Goal: Task Accomplishment & Management: Manage account settings

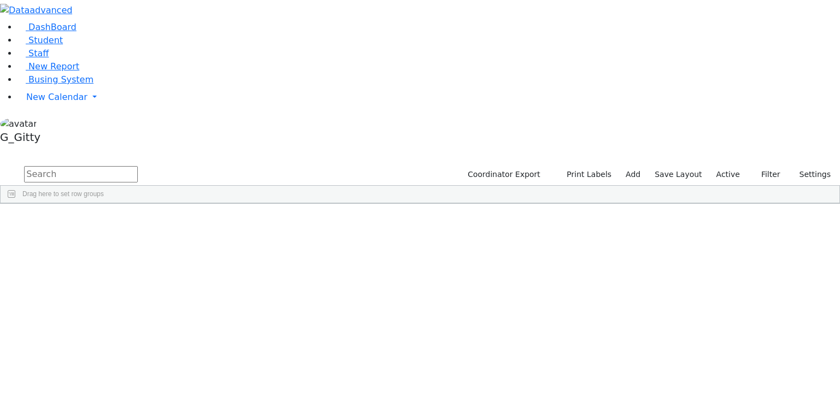
click at [138, 166] on input "text" at bounding box center [81, 174] width 114 height 16
click at [74, 85] on span "Busing System" at bounding box center [60, 79] width 65 height 10
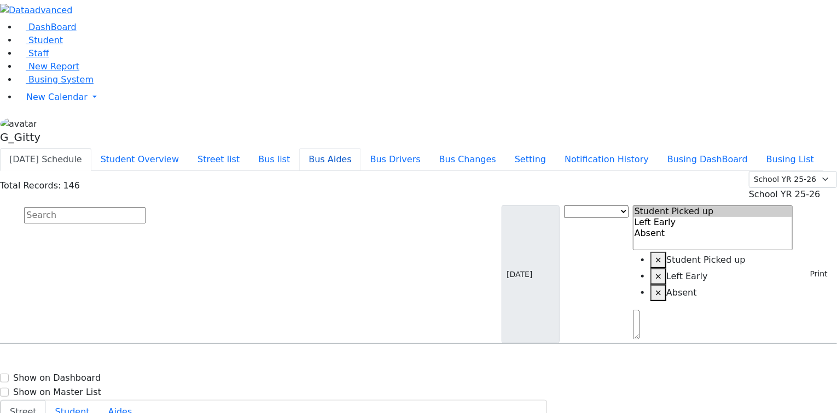
click at [360, 148] on button "Bus Aides" at bounding box center [329, 159] width 61 height 23
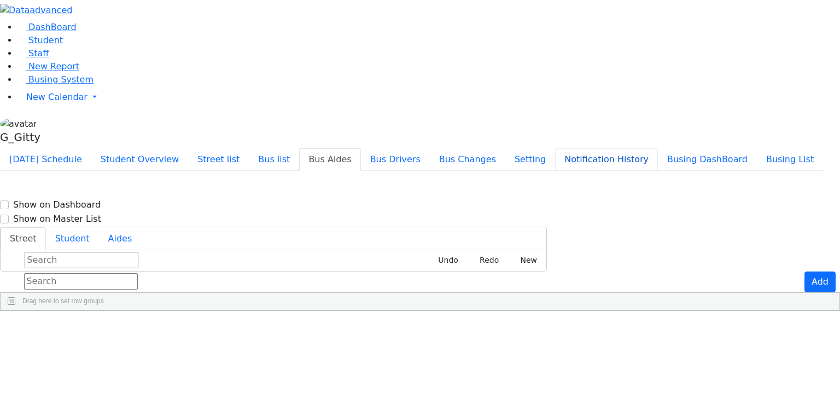
click at [657, 148] on button "Notification History" at bounding box center [606, 159] width 103 height 23
click at [618, 148] on div "Today's Schedule Student Overview Street list Bus list Bus Aides Bus Drivers Bu…" at bounding box center [420, 159] width 840 height 23
click at [138, 273] on input "text" at bounding box center [81, 281] width 114 height 16
drag, startPoint x: 453, startPoint y: 3, endPoint x: 448, endPoint y: 0, distance: 5.9
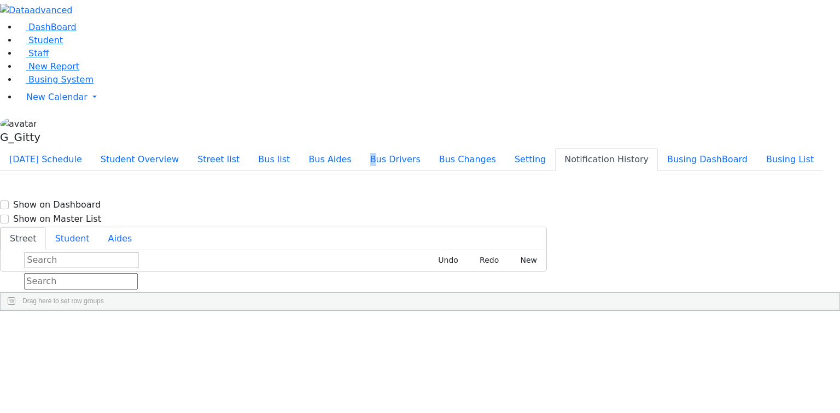
click at [448, 0] on div "DashBoard Student Staff New Report Busing System" at bounding box center [420, 155] width 840 height 311
click at [461, 10] on div "DashBoard Student Staff New Report Busing System" at bounding box center [420, 155] width 840 height 311
click at [464, 148] on ul "Today's Schedule Student Overview Street list Bus list Bus Aides Bus Drivers Bu…" at bounding box center [411, 159] width 823 height 23
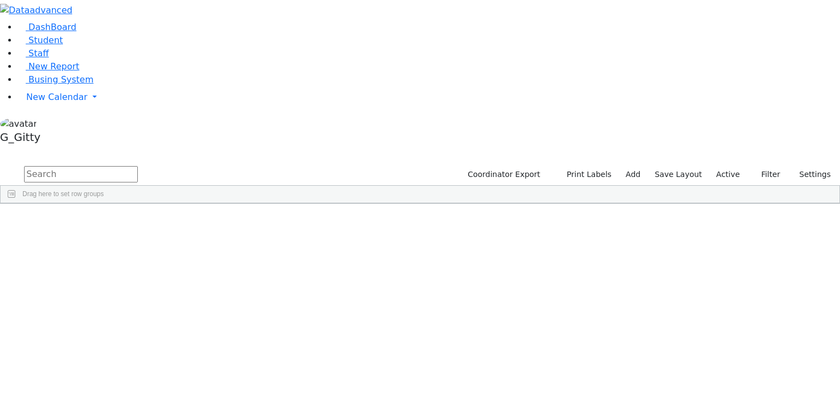
click at [138, 375] on div "[DEMOGRAPHIC_DATA]" at bounding box center [103, 382] width 69 height 15
click at [138, 375] on div "Ashkenazi" at bounding box center [103, 382] width 69 height 15
drag, startPoint x: 305, startPoint y: 255, endPoint x: 311, endPoint y: 254, distance: 5.6
click at [208, 375] on div "Luzer" at bounding box center [172, 382] width 69 height 15
drag, startPoint x: 318, startPoint y: 253, endPoint x: 337, endPoint y: 253, distance: 19.1
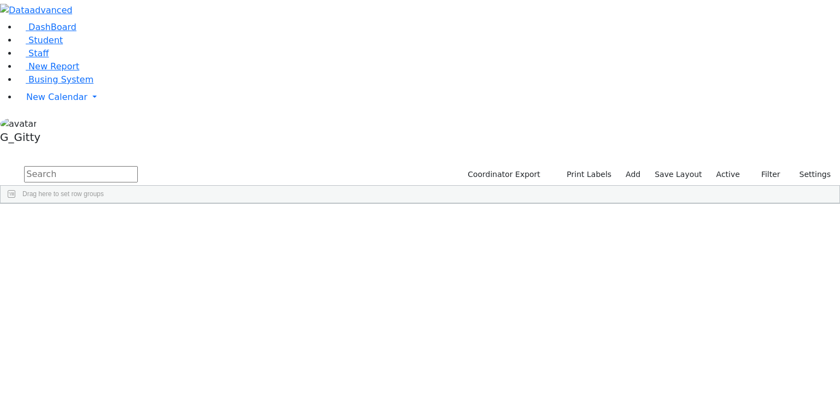
click at [208, 375] on div "Luzer" at bounding box center [172, 382] width 69 height 15
drag, startPoint x: 354, startPoint y: 254, endPoint x: 363, endPoint y: 254, distance: 8.2
click at [277, 375] on div "07/01/2016" at bounding box center [242, 382] width 69 height 15
click at [504, 166] on button "Coordinator Export" at bounding box center [502, 174] width 85 height 17
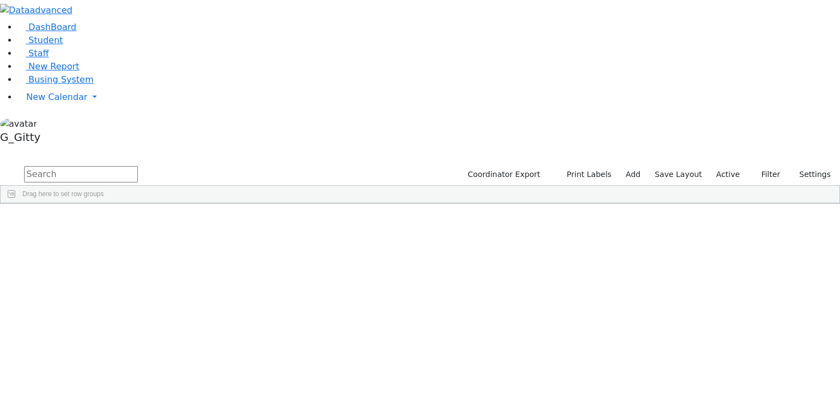
click at [39, 148] on aside "DashBoard Student Staff New Report Busing System" at bounding box center [420, 74] width 840 height 148
click at [49, 59] on link "Staff" at bounding box center [32, 53] width 31 height 10
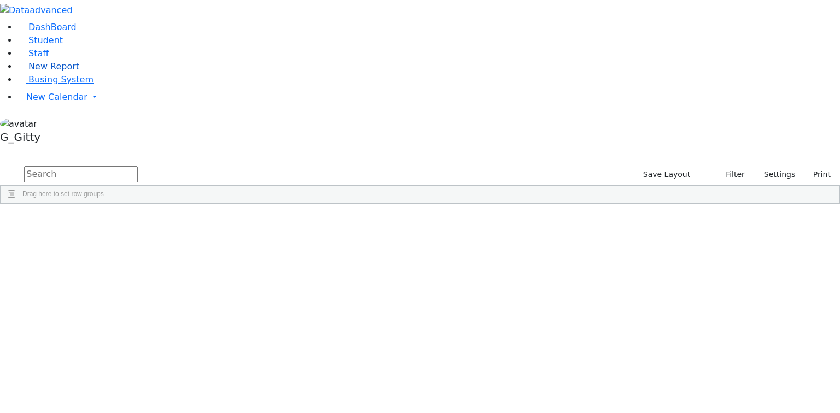
click at [50, 72] on span "New Report" at bounding box center [53, 66] width 51 height 10
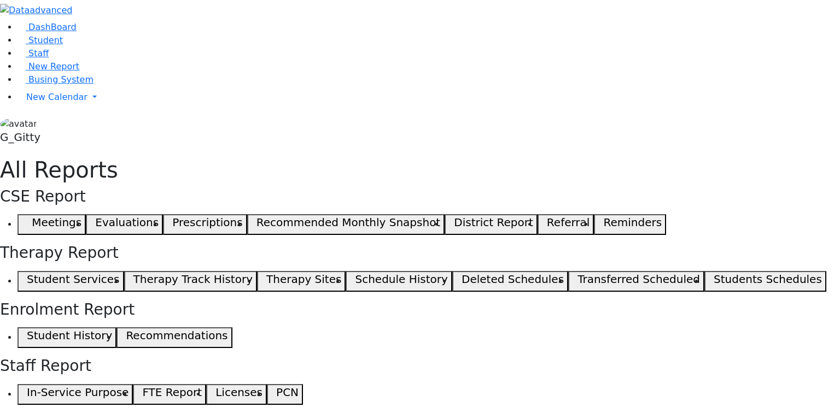
click at [538, 214] on button "Referral" at bounding box center [566, 224] width 57 height 21
click at [52, 148] on aside "DashBoard Student Staff New Report Busing System" at bounding box center [420, 74] width 840 height 148
click at [40, 72] on span "New Report" at bounding box center [53, 66] width 51 height 10
click at [594, 214] on button "Reminders" at bounding box center [630, 224] width 72 height 21
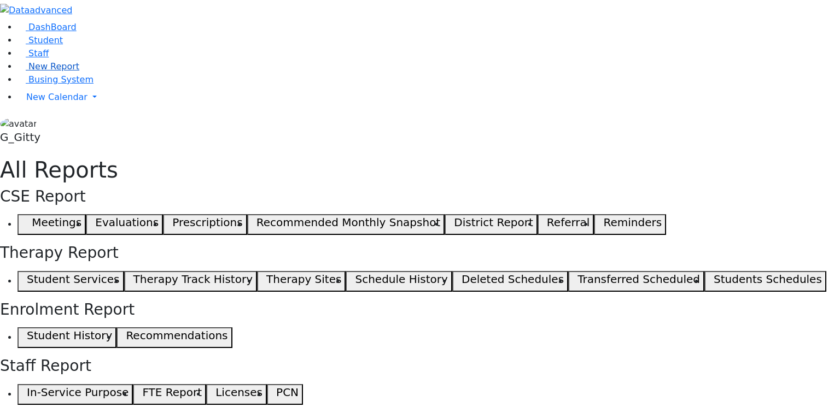
click at [28, 72] on span "New Report" at bounding box center [53, 66] width 51 height 10
click at [430, 349] on div "CSE Report Meetings Evaluations Prescriptions Recommended Monthly Snapshot Dist…" at bounding box center [420, 297] width 840 height 218
click at [267, 384] on button "Licenses" at bounding box center [236, 394] width 61 height 21
click at [39, 72] on span "New Report" at bounding box center [53, 66] width 51 height 10
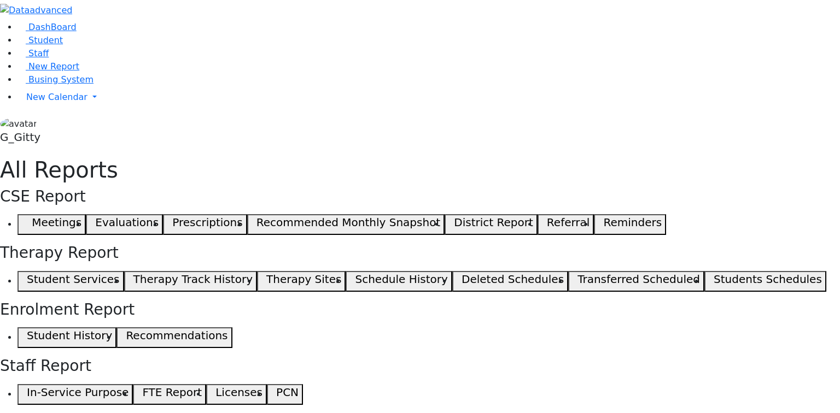
click at [50, 144] on h5 "G_Gitty" at bounding box center [420, 137] width 840 height 13
click at [62, 148] on aside "DashBoard Student Staff New Report Busing System" at bounding box center [420, 74] width 840 height 148
click at [35, 102] on span "New Calendar" at bounding box center [56, 97] width 61 height 10
click at [51, 125] on span "Calendar" at bounding box center [43, 119] width 39 height 10
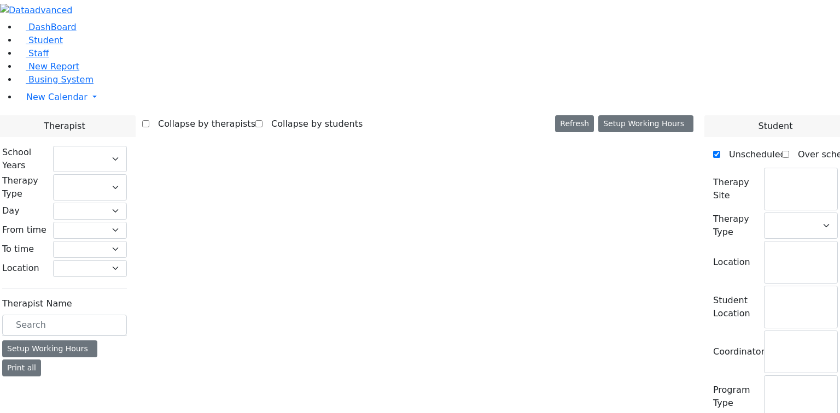
checkbox input "false"
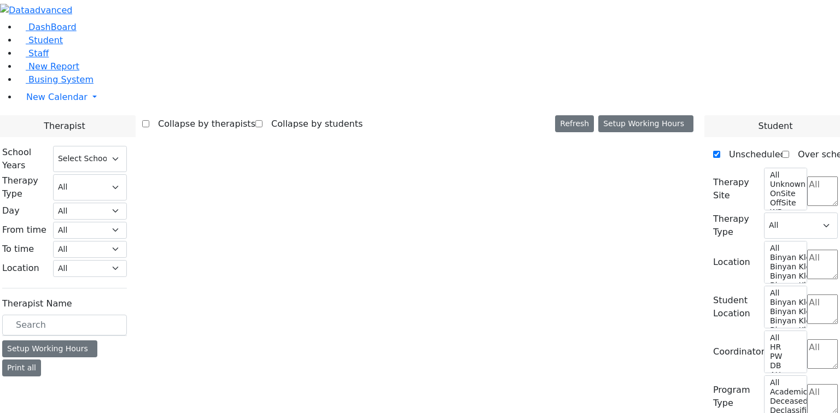
select select "212"
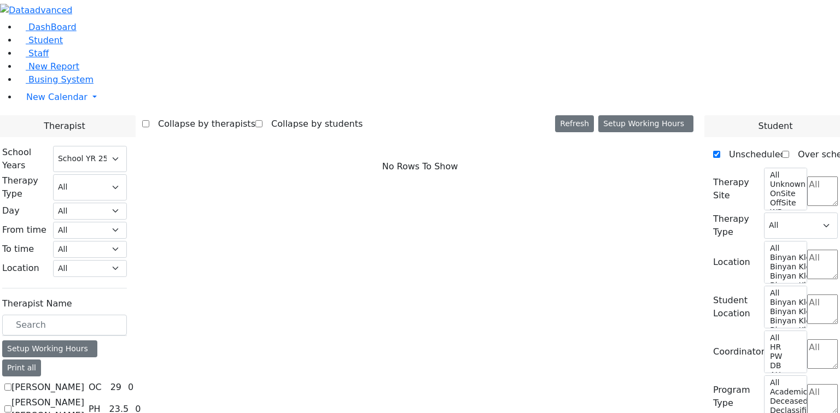
click at [86, 148] on aside "DashBoard Student Staff New Report Busing System" at bounding box center [420, 74] width 840 height 148
click at [71, 85] on link "Busing System" at bounding box center [55, 79] width 76 height 10
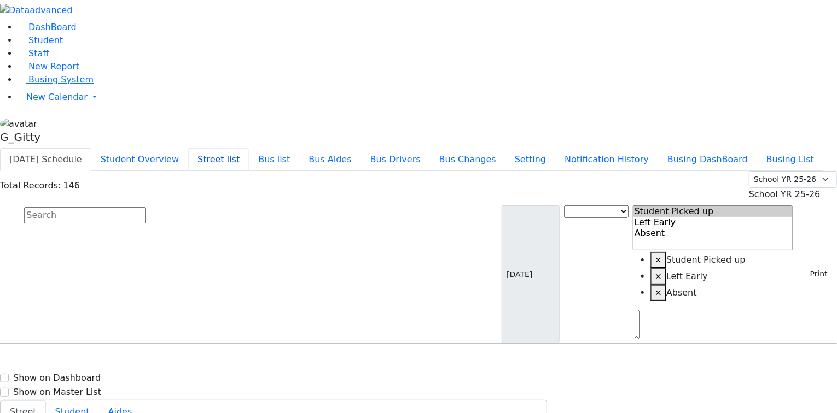
click at [249, 148] on button "Street list" at bounding box center [218, 159] width 61 height 23
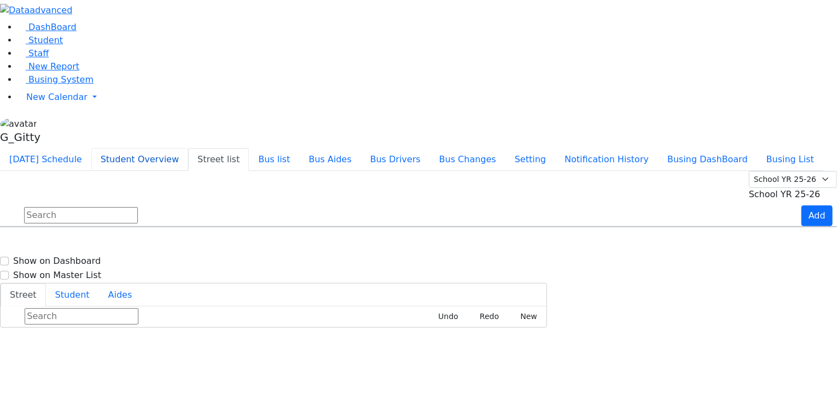
click at [188, 148] on button "Student Overview" at bounding box center [139, 159] width 97 height 23
click at [360, 148] on button "Bus Aides" at bounding box center [329, 159] width 61 height 23
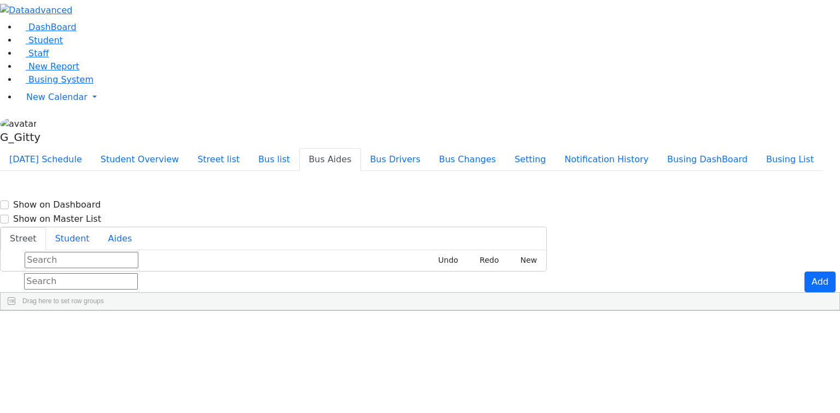
drag, startPoint x: 105, startPoint y: 286, endPoint x: 100, endPoint y: 283, distance: 6.4
click at [104, 148] on aside "DashBoard Student Staff New Report Busing System" at bounding box center [420, 74] width 840 height 148
click at [97, 148] on aside "DashBoard Student Staff New Report Busing System" at bounding box center [420, 74] width 840 height 148
drag, startPoint x: 96, startPoint y: 260, endPoint x: 100, endPoint y: 235, distance: 26.0
click at [100, 148] on aside "DashBoard Student Staff New Report Busing System" at bounding box center [420, 74] width 840 height 148
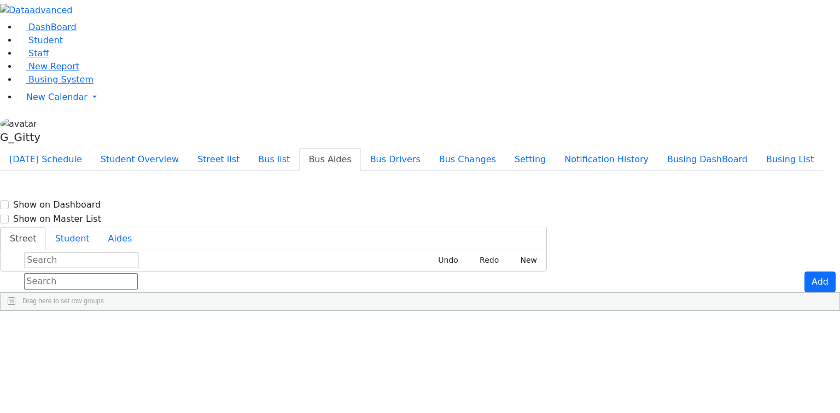
drag, startPoint x: 102, startPoint y: 229, endPoint x: 105, endPoint y: 223, distance: 7.3
click at [103, 148] on aside "DashBoard Student Staff New Report Busing System" at bounding box center [420, 74] width 840 height 148
drag, startPoint x: 105, startPoint y: 223, endPoint x: 102, endPoint y: 211, distance: 11.8
click at [104, 148] on aside "DashBoard Student Staff New Report Busing System" at bounding box center [420, 74] width 840 height 148
click at [37, 72] on span "New Report" at bounding box center [53, 66] width 51 height 10
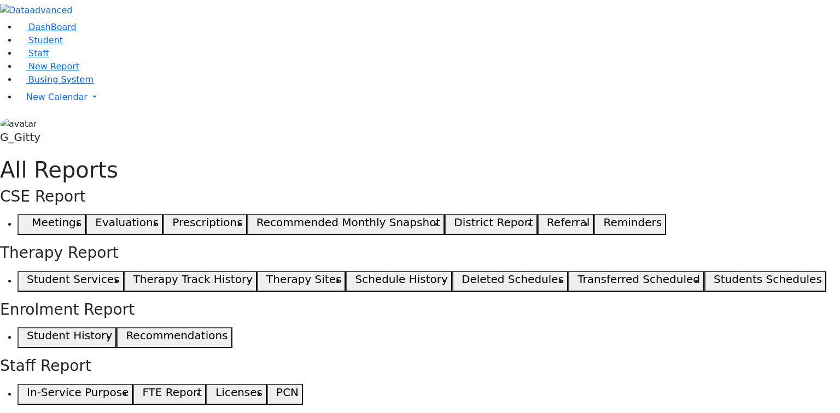
click at [46, 85] on span "Busing System" at bounding box center [60, 79] width 65 height 10
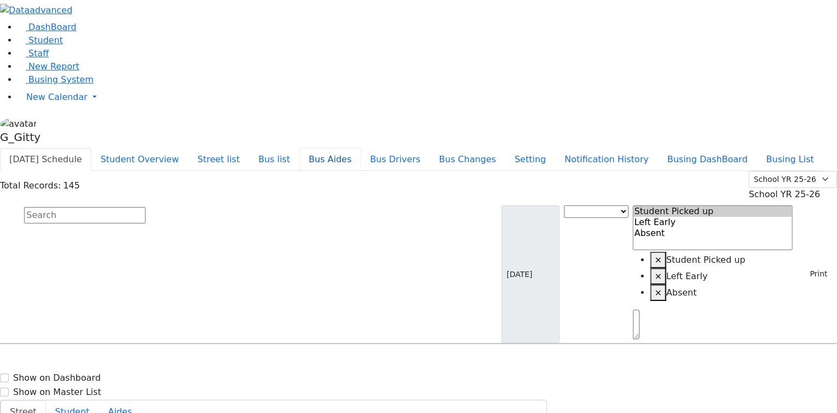
click at [360, 148] on button "Bus Aides" at bounding box center [329, 159] width 61 height 23
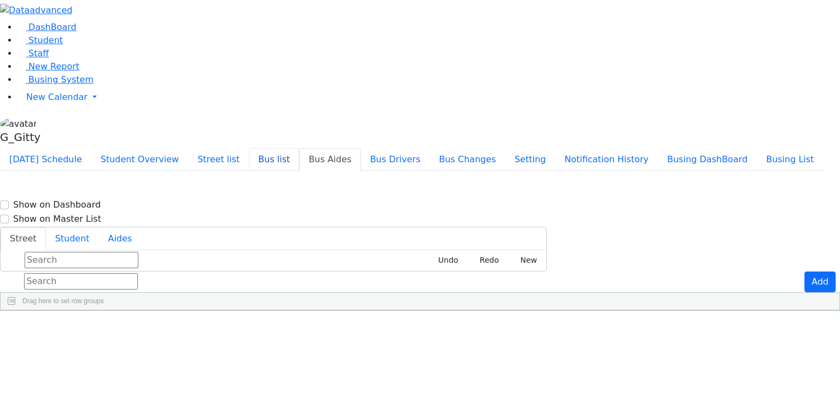
click at [299, 148] on button "Bus list" at bounding box center [274, 159] width 50 height 23
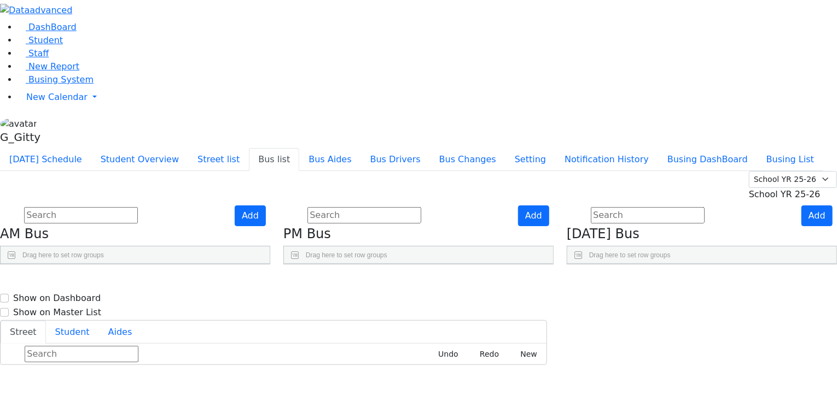
click at [439, 282] on div "BusNumber Aides Drivers" at bounding box center [361, 290] width 155 height 17
drag, startPoint x: 449, startPoint y: 175, endPoint x: 514, endPoint y: 180, distance: 65.3
click at [433, 282] on div "Aides" at bounding box center [366, 290] width 135 height 17
drag, startPoint x: 381, startPoint y: 174, endPoint x: 405, endPoint y: 177, distance: 23.7
click at [322, 282] on div at bounding box center [320, 290] width 4 height 17
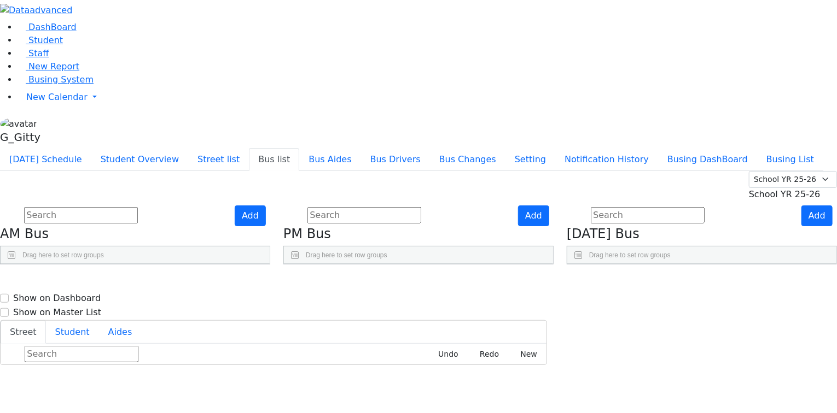
drag, startPoint x: 212, startPoint y: 175, endPoint x: 284, endPoint y: 184, distance: 72.2
click at [270, 264] on div "BusNumber Aides ER-12" at bounding box center [135, 264] width 269 height 0
drag, startPoint x: 143, startPoint y: 175, endPoint x: 157, endPoint y: 177, distance: 14.4
click at [32, 282] on div at bounding box center [29, 290] width 4 height 17
click at [649, 300] on div "Press SPACE to select this row." at bounding box center [617, 313] width 70 height 27
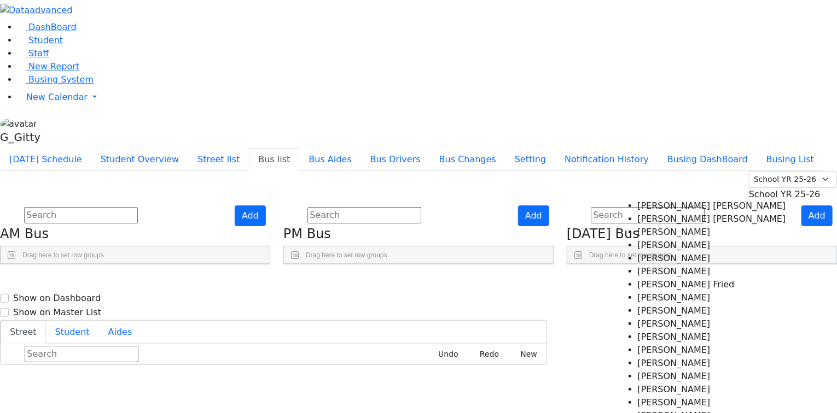
scroll to position [44, 0]
click at [653, 318] on Niederman "Gitty Niederman" at bounding box center [712, 324] width 148 height 13
select select "Gitty Niederman"
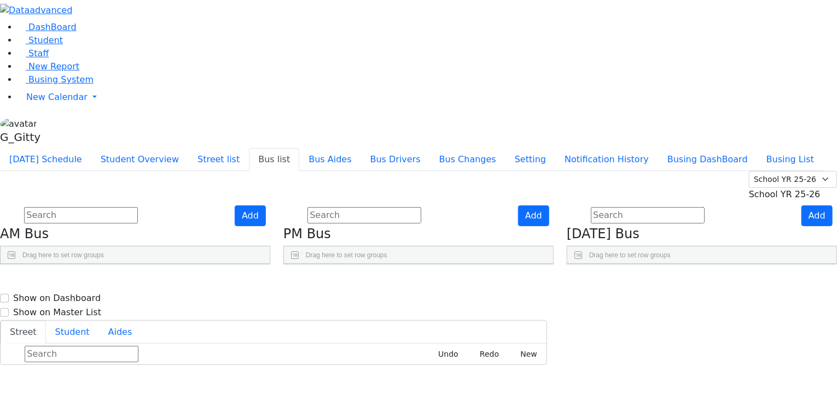
click at [652, 300] on div "Gitty Niederman" at bounding box center [617, 313] width 70 height 27
select select "Gitty Niederman"
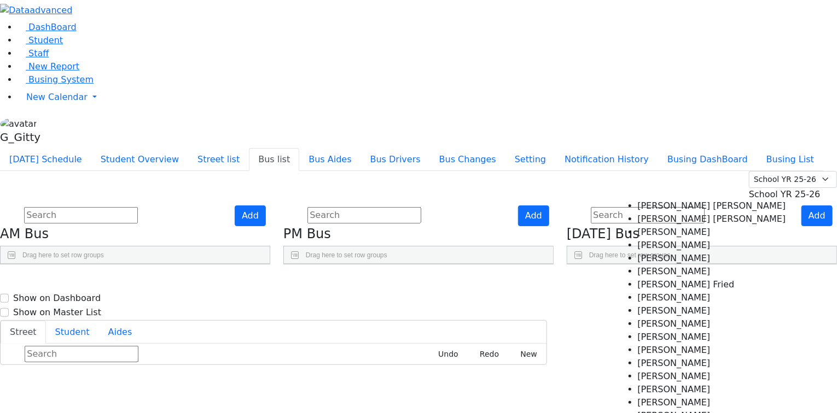
scroll to position [87, 0]
click at [663, 357] on Kohn "Henchy Kohn" at bounding box center [712, 363] width 148 height 13
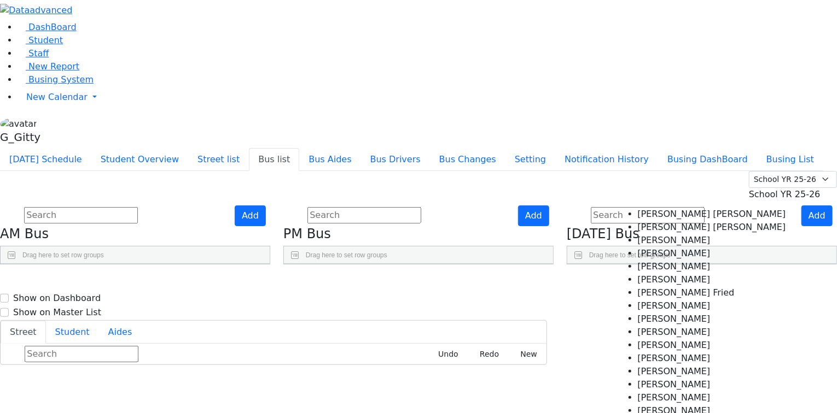
click at [687, 334] on ul "× Gitty Niederman × Henchy Kohn" at bounding box center [638, 345] width 113 height 22
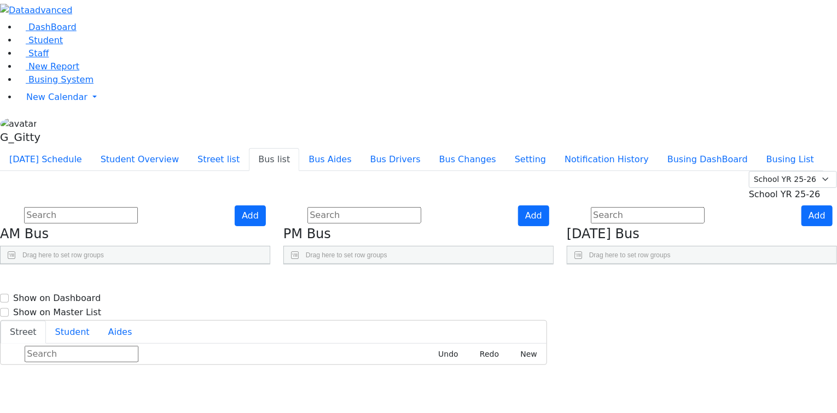
click at [620, 282] on div "Aides" at bounding box center [617, 290] width 70 height 17
click at [619, 282] on div "Aides" at bounding box center [617, 290] width 70 height 17
drag, startPoint x: 617, startPoint y: 178, endPoint x: 626, endPoint y: 179, distance: 8.8
click at [593, 282] on div at bounding box center [590, 290] width 4 height 17
click at [699, 300] on div "Press SPACE to select this row." at bounding box center [696, 313] width 70 height 27
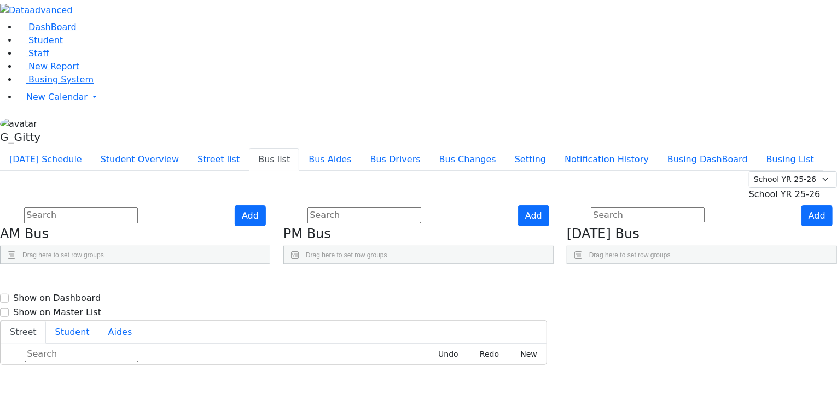
select select
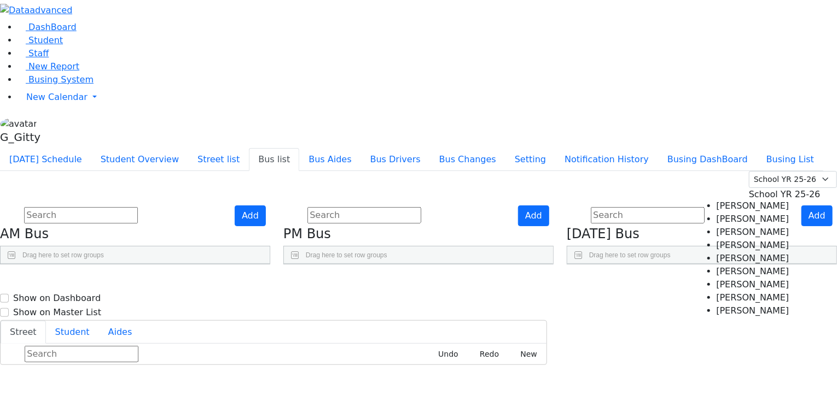
click at [654, 287] on span at bounding box center [649, 291] width 9 height 9
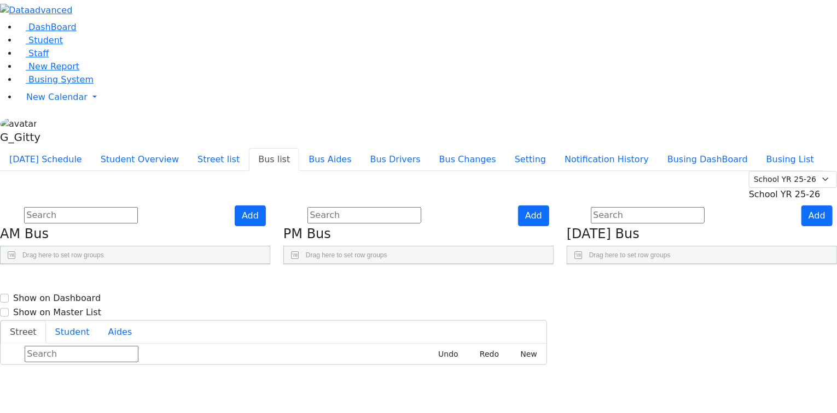
click at [668, 285] on span "general" at bounding box center [659, 292] width 19 height 14
click at [645, 282] on div "Aides" at bounding box center [621, 290] width 48 height 17
click at [645, 282] on div "Aides 1" at bounding box center [621, 290] width 48 height 17
click at [706, 300] on div "Press SPACE to deselect this row." at bounding box center [696, 313] width 70 height 27
select select
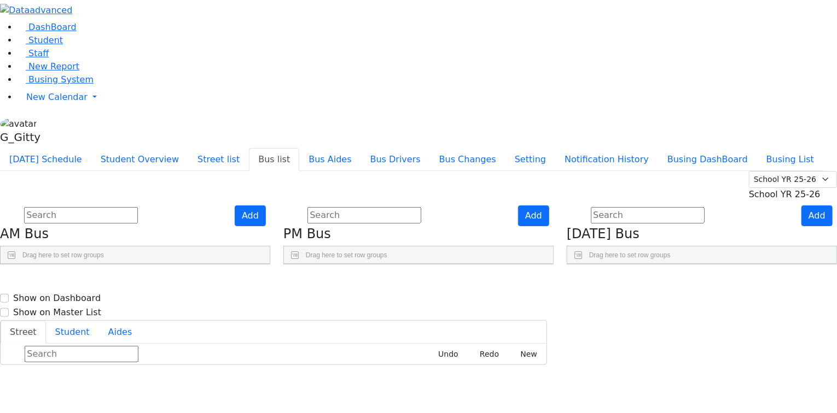
click at [661, 354] on div "Press SPACE to select this row." at bounding box center [626, 367] width 70 height 27
select select
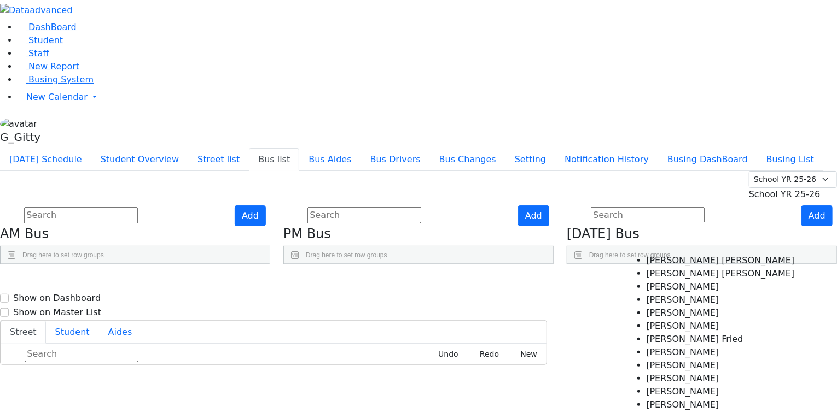
click at [661, 300] on div "Gitty Niederman, Henchy Kohn" at bounding box center [626, 313] width 70 height 27
select select "Gitty Niederman"
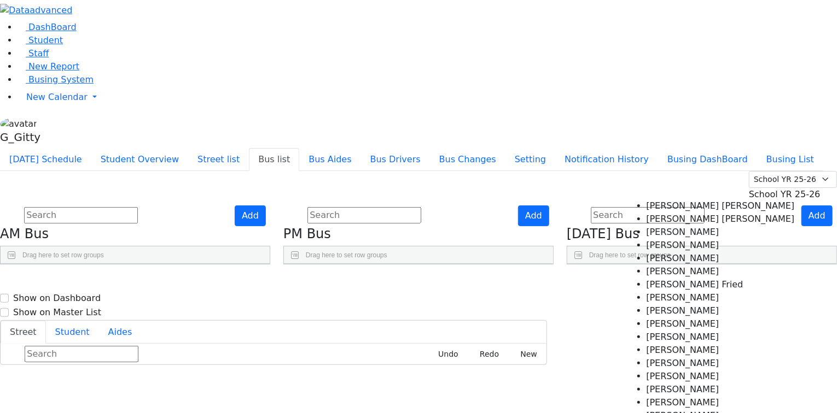
scroll to position [44, 0]
click at [653, 357] on Kohn "Henchy Kohn" at bounding box center [720, 363] width 148 height 13
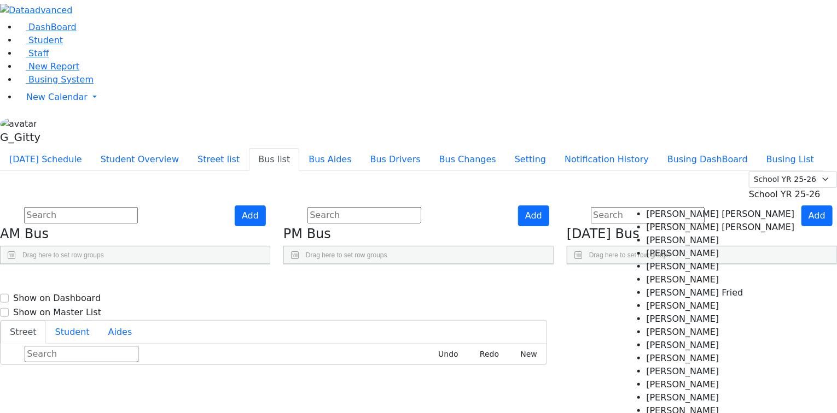
click at [596, 377] on span at bounding box center [593, 381] width 5 height 8
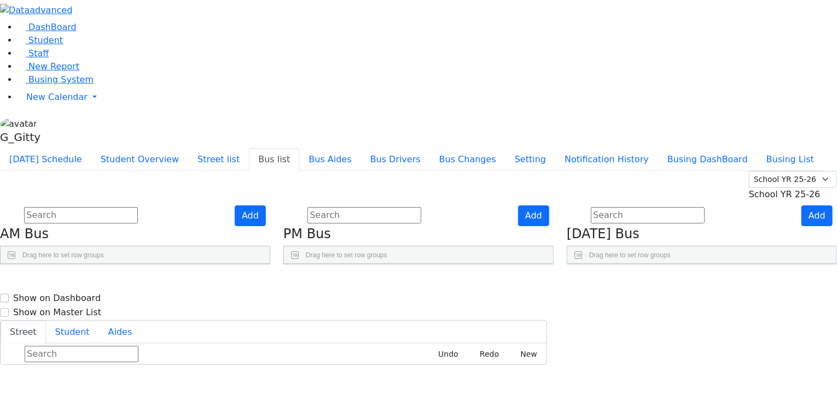
drag, startPoint x: 618, startPoint y: 175, endPoint x: 628, endPoint y: 175, distance: 9.8
click at [594, 282] on div at bounding box center [591, 290] width 4 height 17
click at [661, 308] on span "Gitty Niederman," at bounding box center [631, 313] width 66 height 11
select select "Gitty Niederman"
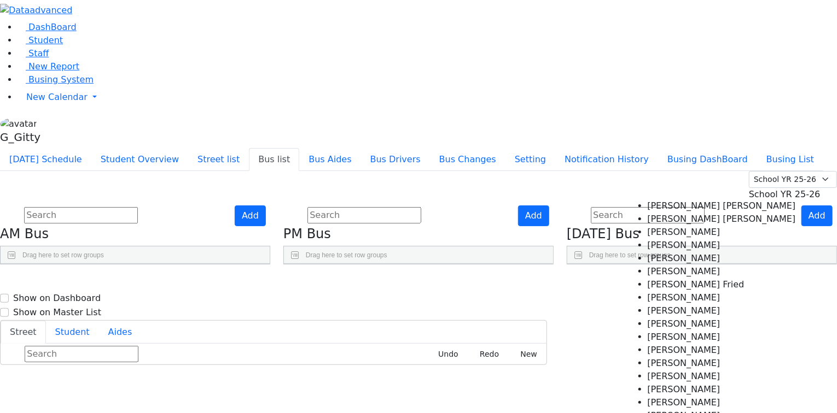
scroll to position [0, 0]
click at [647, 318] on Niederman "Gitty Niederman" at bounding box center [721, 324] width 148 height 13
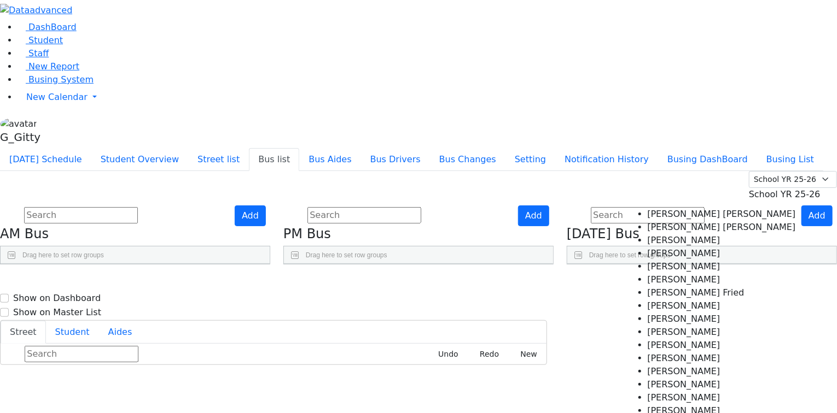
scroll to position [44, 0]
click at [647, 365] on Kohn "Henchy Kohn" at bounding box center [721, 371] width 148 height 13
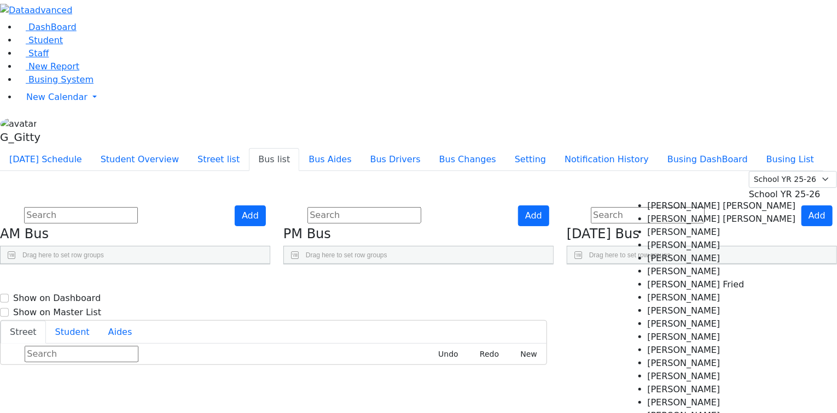
click at [647, 370] on Neuman "Henny Neuman" at bounding box center [721, 376] width 148 height 13
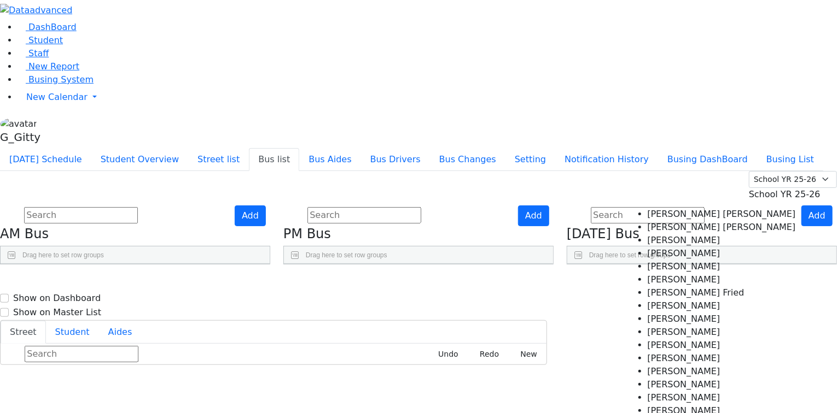
click at [647, 365] on Kohn "Henchy Kohn" at bounding box center [721, 371] width 148 height 13
click at [647, 390] on Neuman "Henny Neuman" at bounding box center [721, 396] width 148 height 13
click at [701, 334] on span "× Gitty Niederman × Henchy Kohn" at bounding box center [648, 359] width 113 height 51
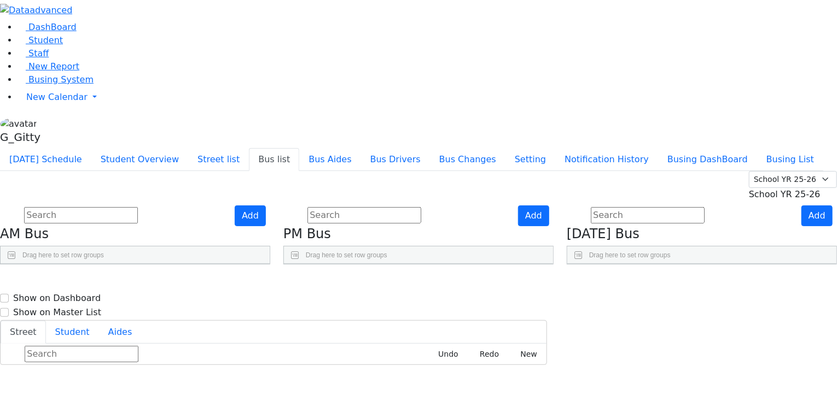
click at [620, 282] on div "Aides" at bounding box center [617, 290] width 70 height 17
click at [615, 282] on div "BusNumber Aides Drivers" at bounding box center [644, 290] width 155 height 17
drag, startPoint x: 617, startPoint y: 176, endPoint x: 634, endPoint y: 184, distance: 18.8
click at [634, 264] on div "BusNumber Aides KJ-1" at bounding box center [701, 264] width 269 height 0
click at [663, 306] on span "Gitty Niederman, Henchy Kohn" at bounding box center [671, 313] width 133 height 14
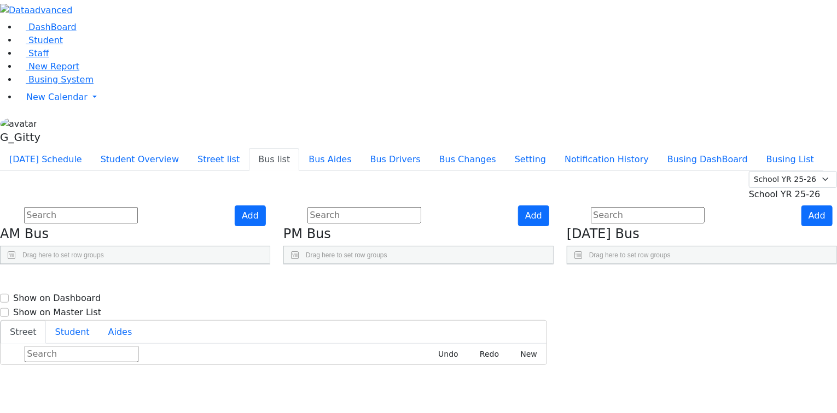
select select "Gitty Niederman"
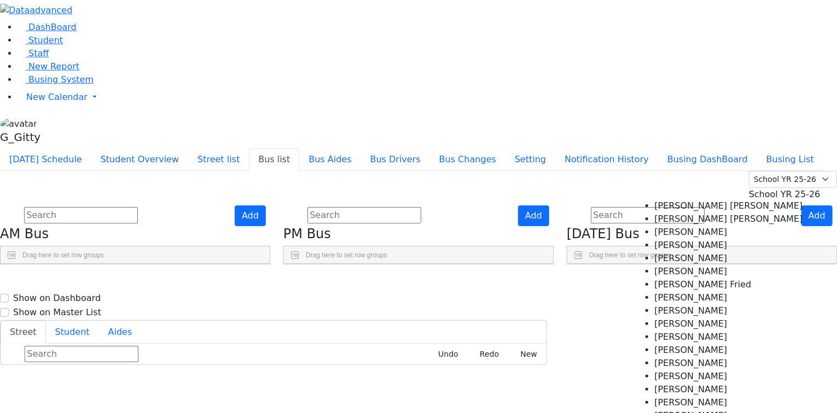
click at [655, 334] on li "× Gitty Niederman" at bounding box center [665, 339] width 96 height 11
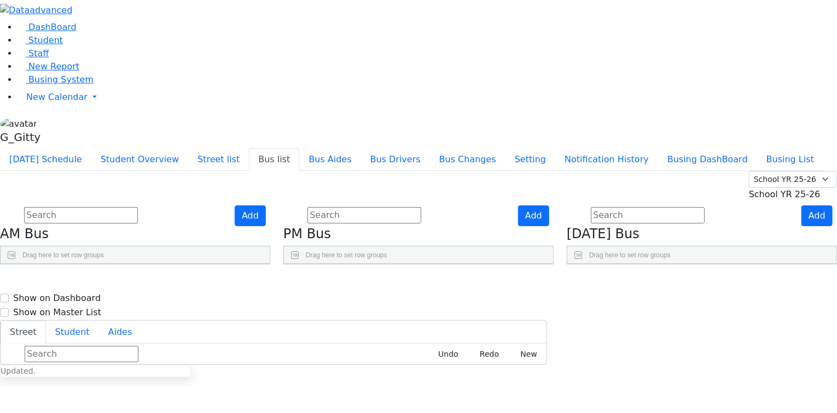
click at [654, 308] on span "Gitty Niederman," at bounding box center [621, 313] width 66 height 11
select select "Gitty Niederman"
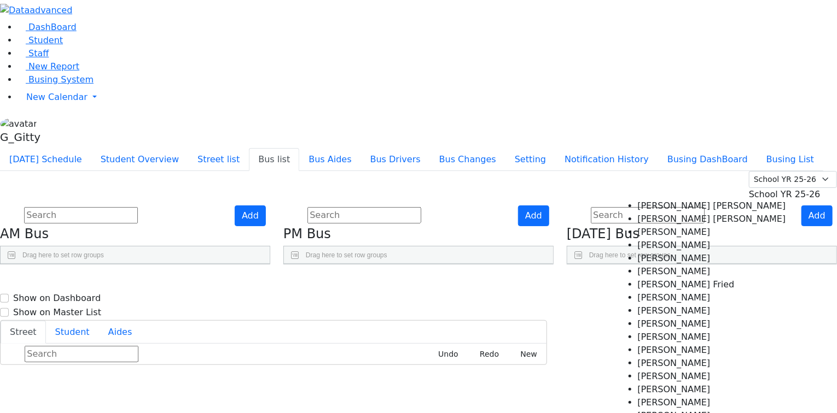
click at [649, 357] on Kohn "Henchy Kohn" at bounding box center [712, 363] width 148 height 13
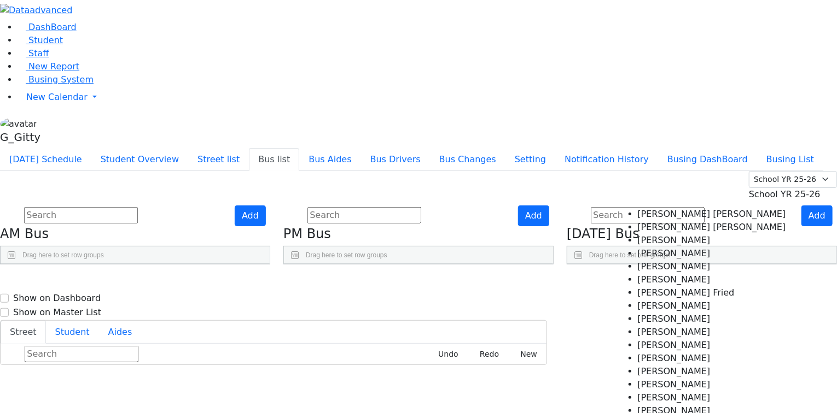
click at [661, 347] on Kohn "Henchy Kohn" at bounding box center [639, 351] width 54 height 8
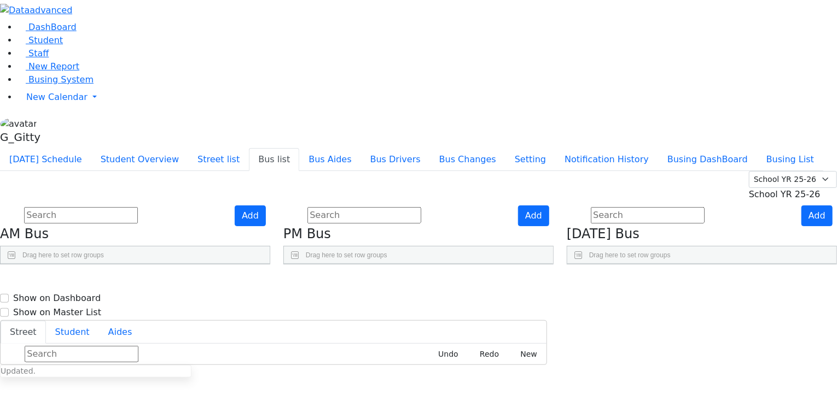
click at [661, 306] on span "Gitty Niederman, Henchy Kohn" at bounding box center [654, 313] width 133 height 14
select select "Gitty Niederman"
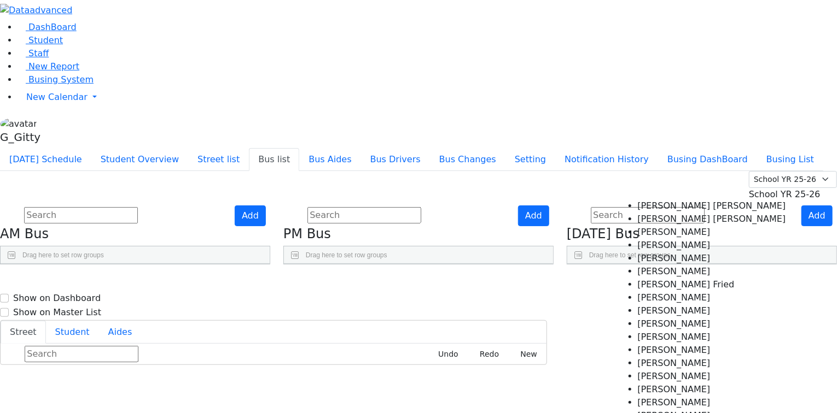
click at [651, 357] on Kohn "Henchy Kohn" at bounding box center [712, 363] width 148 height 13
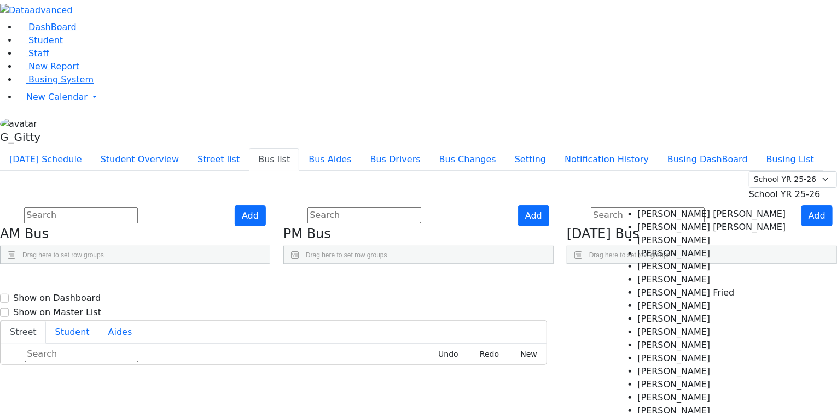
click at [651, 352] on Hershkowitz "Henchy Hershkowitz" at bounding box center [712, 358] width 148 height 13
click at [667, 347] on Hershkowitz "Henchy Hershkowitz" at bounding box center [639, 351] width 54 height 8
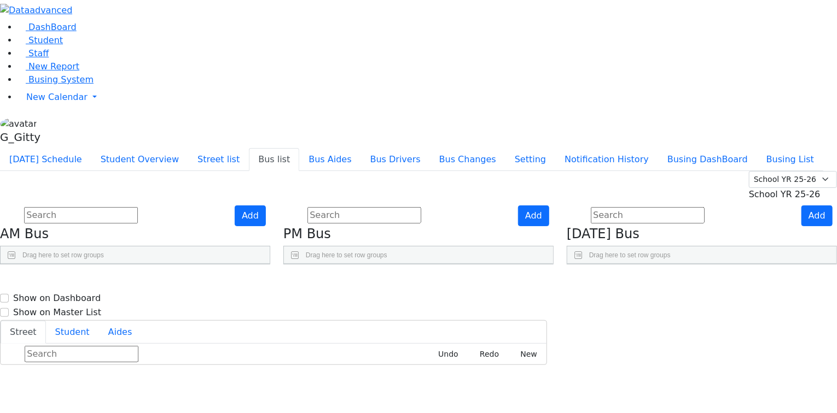
scroll to position [0, 0]
drag, startPoint x: 673, startPoint y: 183, endPoint x: 669, endPoint y: 189, distance: 7.0
click at [652, 300] on div "Gitty Niederman, Henchy Hershkowitz, Henchy Kohn" at bounding box center [617, 313] width 70 height 27
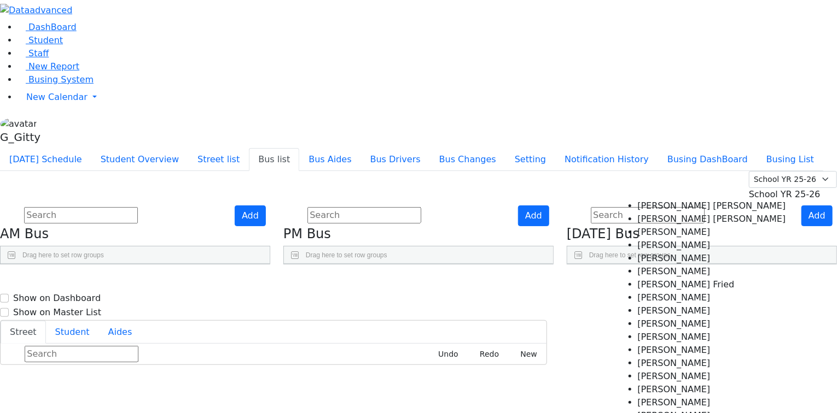
scroll to position [44, 0]
click at [647, 318] on Niederman "Gitty Niederman" at bounding box center [712, 324] width 148 height 13
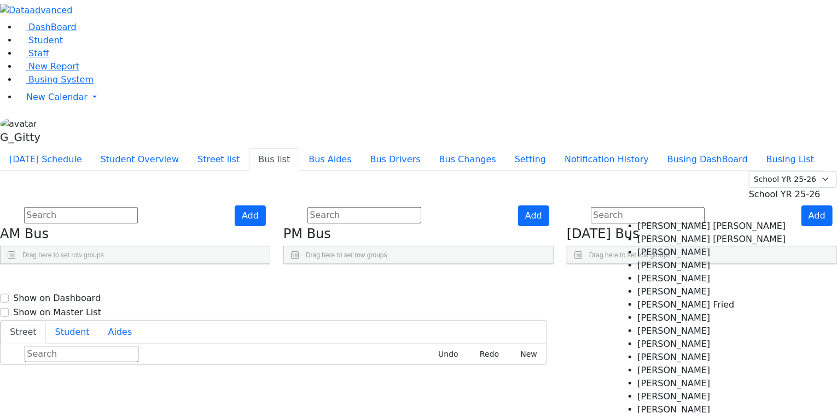
click at [652, 364] on Hershkowitz "Henchy Hershkowitz" at bounding box center [712, 370] width 148 height 13
click at [656, 365] on Kohn "Henchy Kohn" at bounding box center [712, 371] width 148 height 13
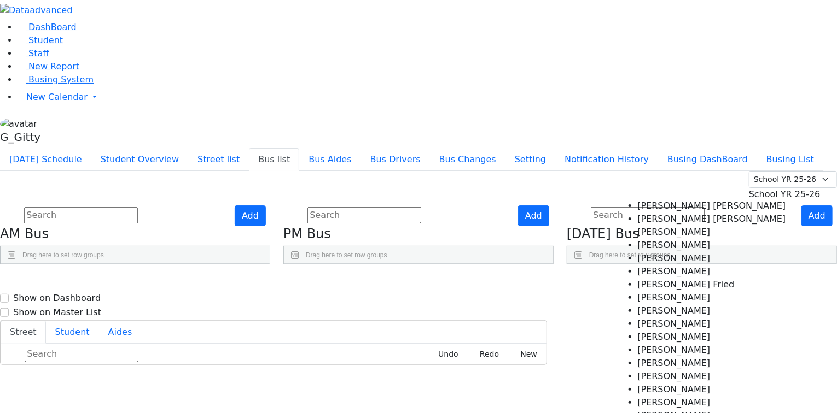
click at [657, 357] on Kohn "Henchy Kohn" at bounding box center [712, 363] width 148 height 13
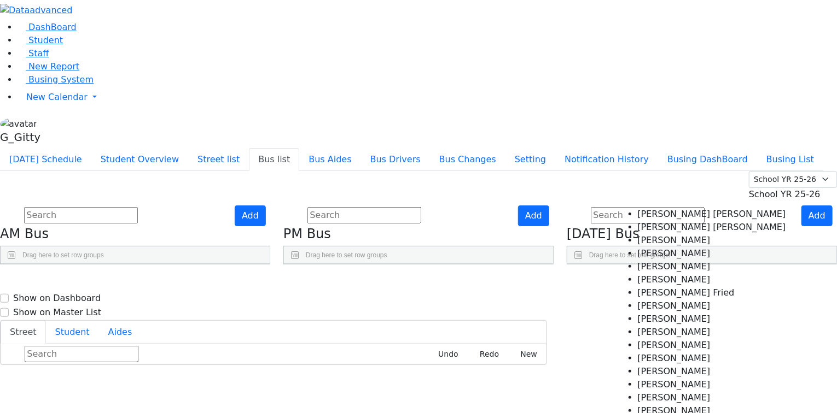
click at [652, 326] on Niederman "Gitty Niederman" at bounding box center [712, 332] width 148 height 13
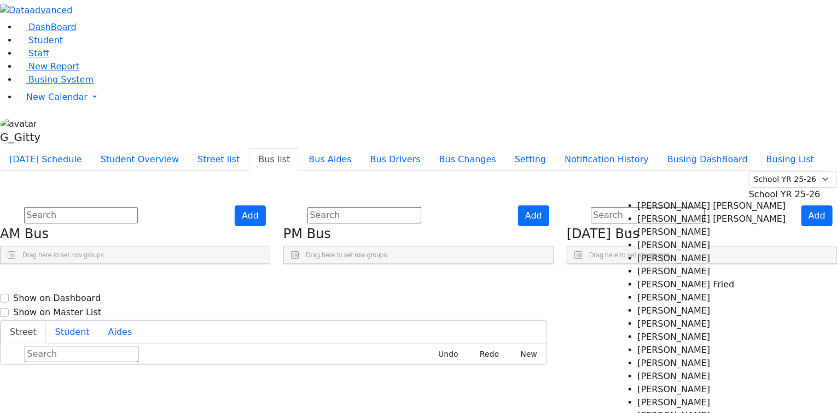
click at [652, 318] on Niederman "Gitty Niederman" at bounding box center [712, 324] width 148 height 13
select select "Gitty Niederman"
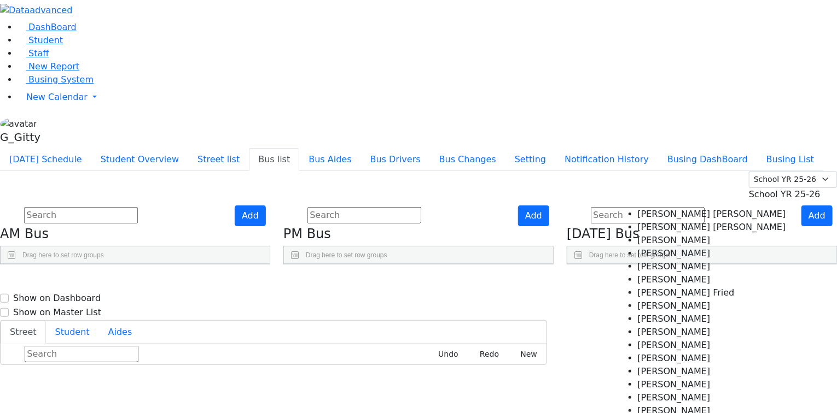
click at [608, 336] on span "×" at bounding box center [606, 340] width 4 height 8
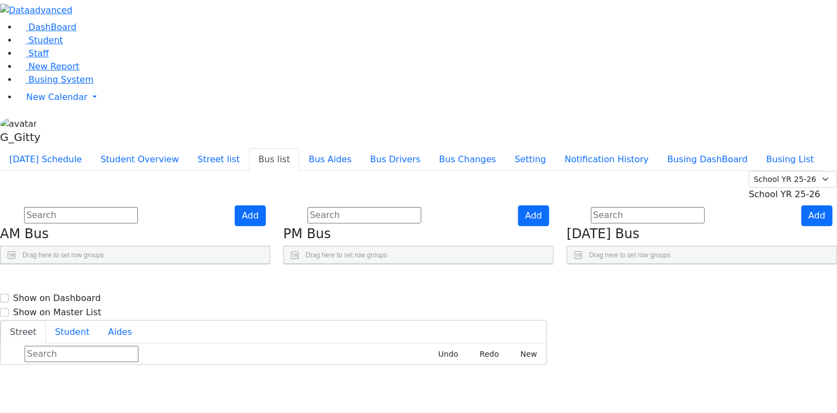
click at [647, 306] on span "Henchy Kohn" at bounding box center [621, 313] width 66 height 14
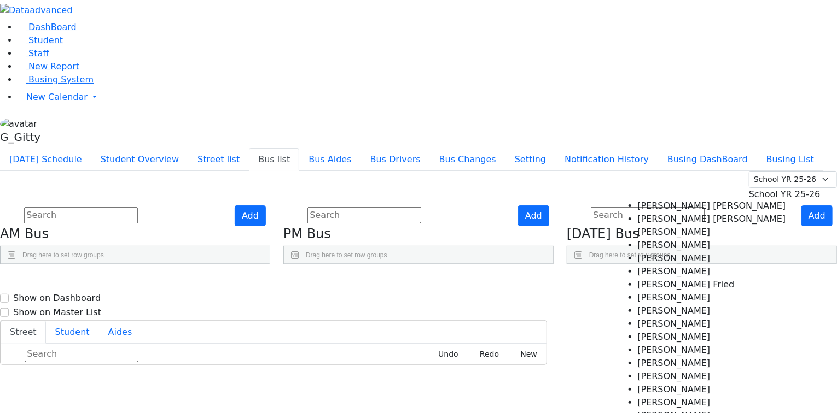
scroll to position [87, 0]
click at [654, 318] on Niederman "Gitty Niederman" at bounding box center [712, 324] width 148 height 13
select select "Gitty Niederman"
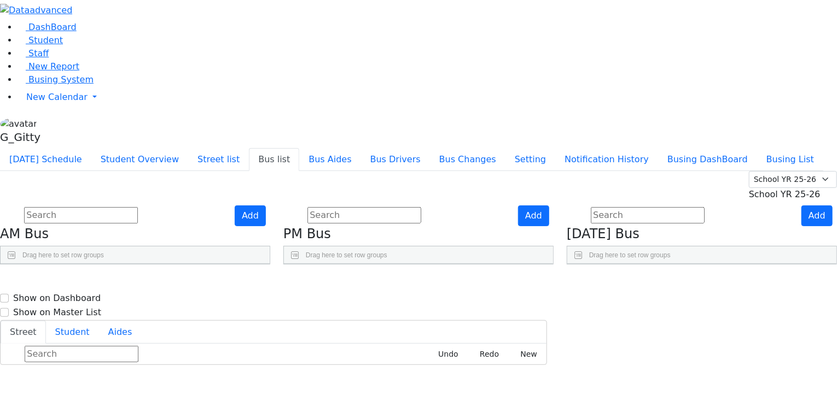
scroll to position [0, 0]
click at [621, 282] on div "Aides" at bounding box center [617, 290] width 70 height 17
drag, startPoint x: 618, startPoint y: 172, endPoint x: 629, endPoint y: 171, distance: 11.1
click at [595, 282] on div at bounding box center [593, 290] width 4 height 17
click at [663, 327] on div "Press SPACE to select this row." at bounding box center [628, 340] width 70 height 27
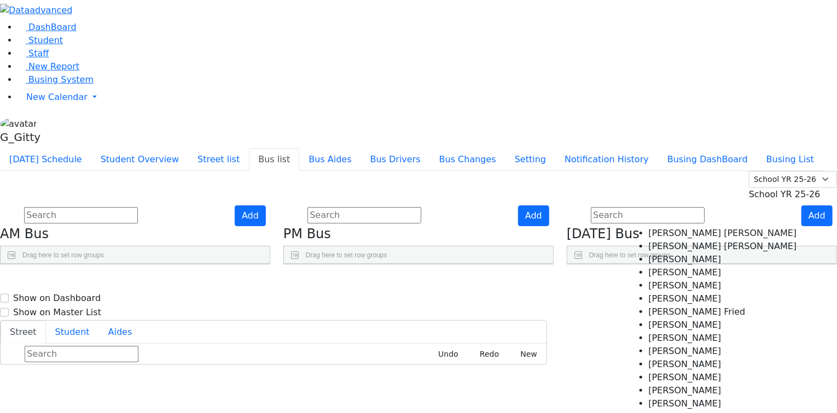
scroll to position [87, 0]
click at [678, 384] on Kohn "Henchy Kohn" at bounding box center [723, 390] width 148 height 13
select select "Henchy Kohn"
click at [598, 381] on textarea "Search" at bounding box center [595, 390] width 5 height 19
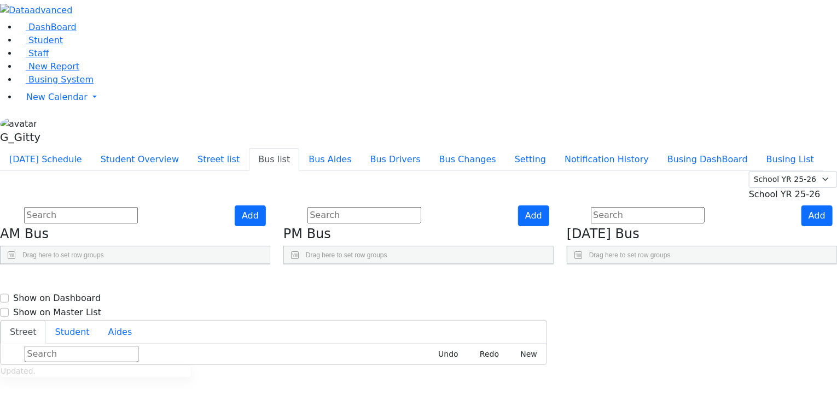
click at [689, 327] on div "Press SPACE to select this row." at bounding box center [687, 340] width 70 height 27
select select
click at [654, 334] on span "Henchy Kohn" at bounding box center [621, 341] width 66 height 14
select select "Henchy Kohn"
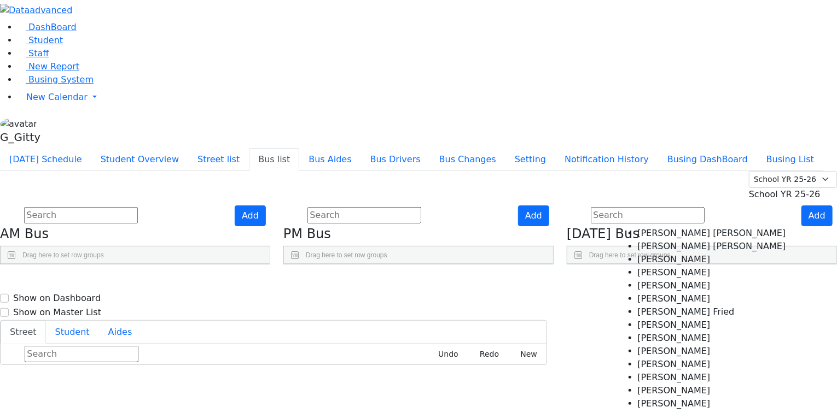
click at [612, 361] on button "×" at bounding box center [606, 366] width 13 height 11
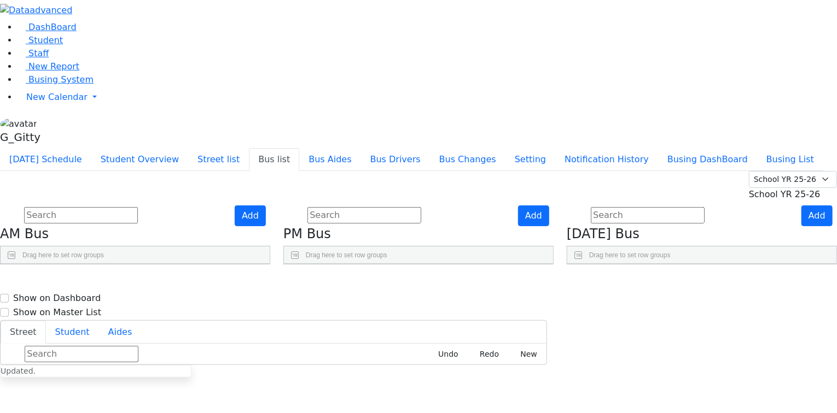
click at [648, 306] on span "Gitty Niederman, Henchy Kohn" at bounding box center [654, 313] width 133 height 14
select select "Gitty Niederman"
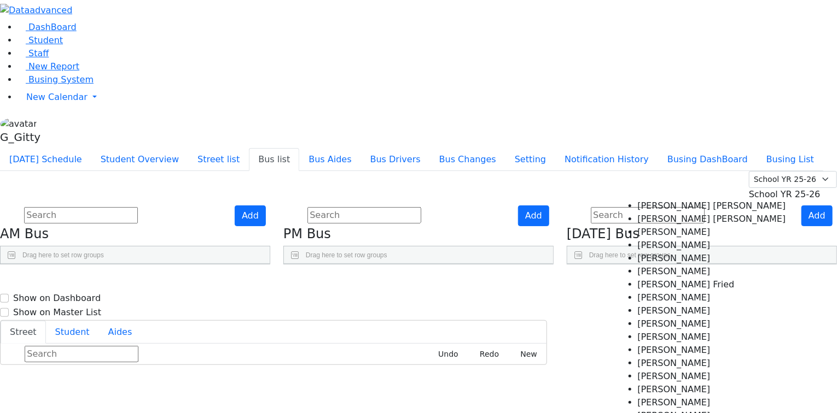
click at [639, 357] on Kohn "Henchy Kohn" at bounding box center [712, 363] width 148 height 13
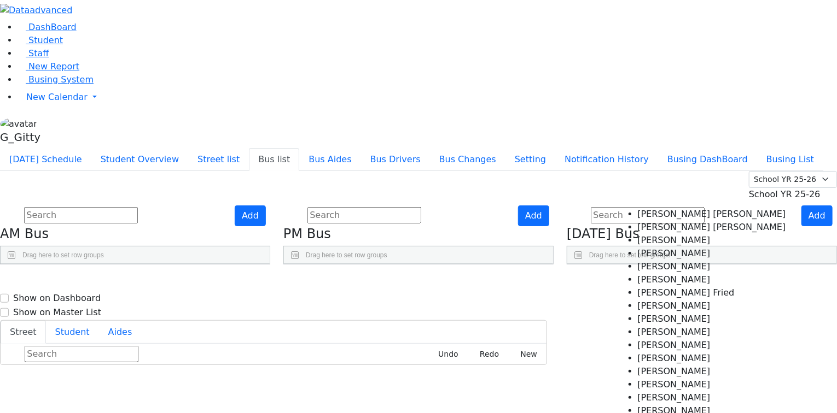
click at [685, 334] on ul "× Gitty Niederman × Henchy Kohn" at bounding box center [638, 345] width 113 height 22
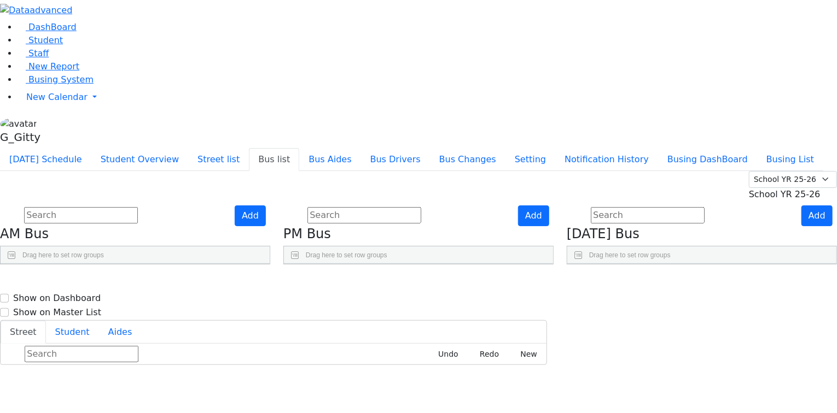
click at [618, 282] on div "BusNumber Aides Drivers" at bounding box center [644, 290] width 155 height 17
click at [584, 282] on div at bounding box center [582, 290] width 4 height 17
click at [676, 306] on span "Gitty Niederman, Henchy Kohn" at bounding box center [654, 313] width 133 height 14
select select "Gitty Niederman"
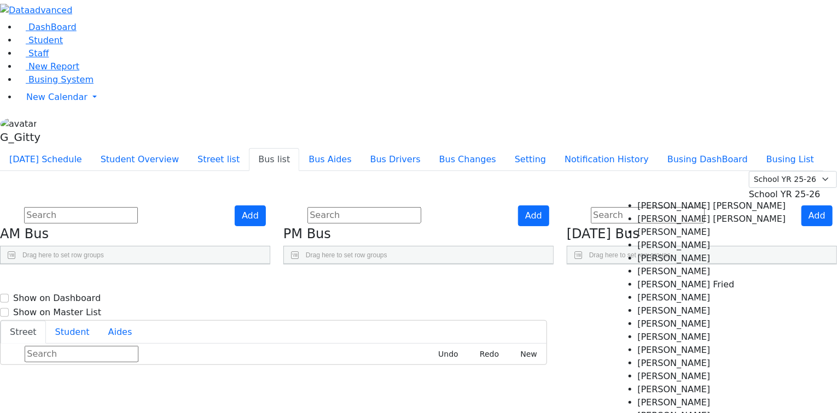
scroll to position [44, 0]
click at [652, 357] on Kohn "Henchy Kohn" at bounding box center [712, 363] width 148 height 13
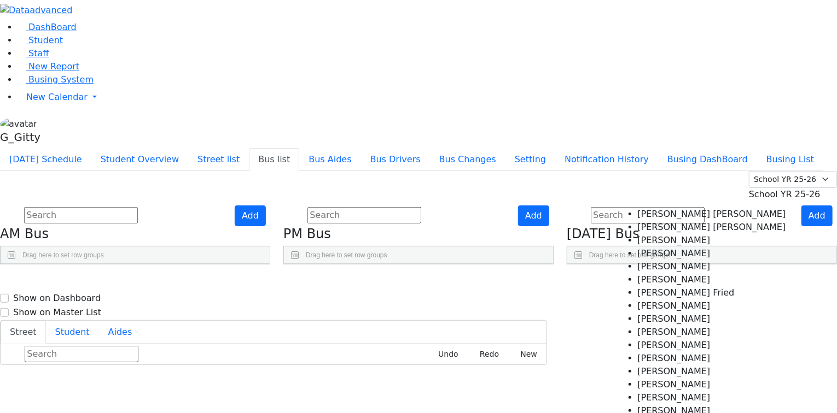
click at [647, 334] on ul "× Gitty Niederman × Henchy Kohn" at bounding box center [638, 345] width 113 height 22
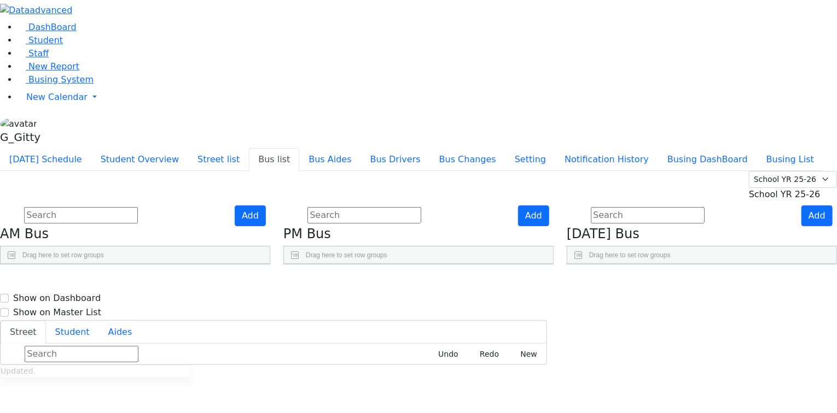
click at [647, 308] on span "Gitty Niederman," at bounding box center [621, 313] width 66 height 11
select select "Gitty Niederman"
click at [644, 327] on div "Press SPACE to select this row." at bounding box center [617, 340] width 70 height 27
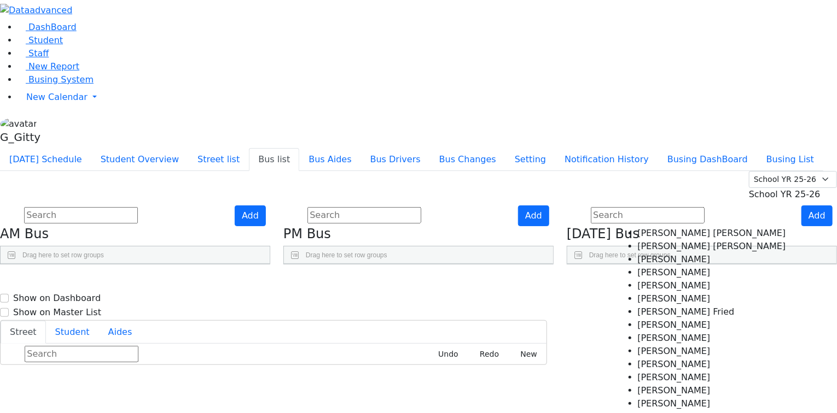
click at [646, 230] on Steinberg "Chana Baila Steinberg" at bounding box center [712, 233] width 148 height 13
select select "Chana Baila Steinberg"
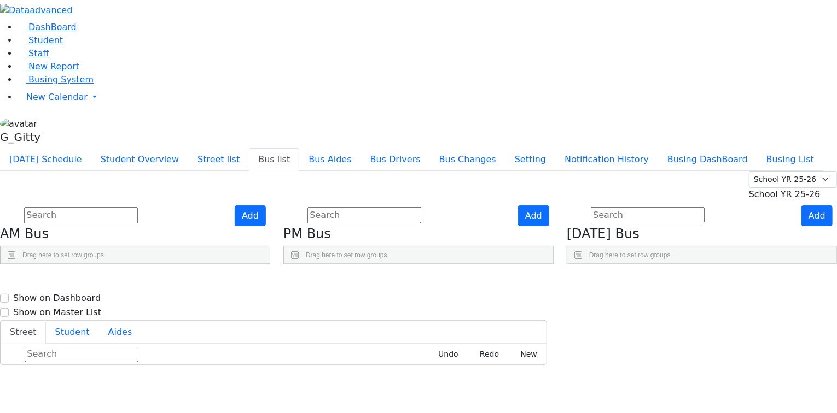
click at [645, 300] on div "Gitty Niederman, Henchy Kohn" at bounding box center [617, 313] width 70 height 27
select select "Gitty Niederman"
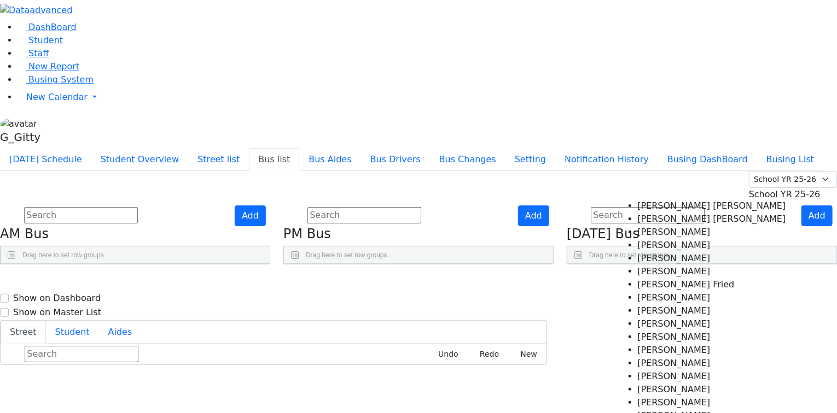
scroll to position [87, 0]
click at [647, 357] on Kohn "Henchy Kohn" at bounding box center [712, 363] width 148 height 13
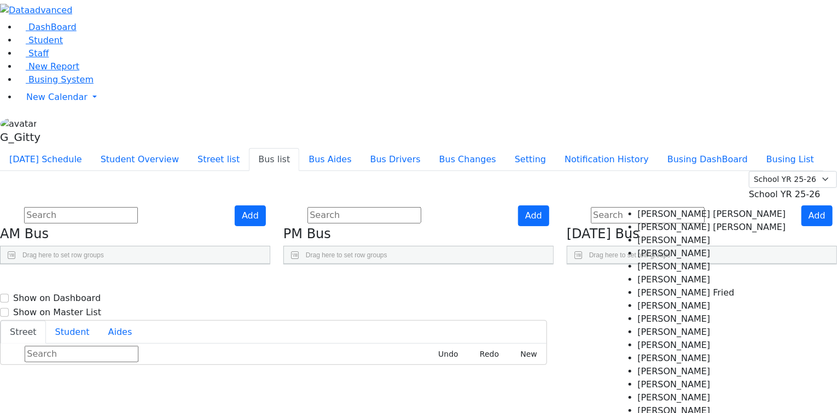
click at [689, 334] on ul "× Gitty Niederman × Henchy Kohn" at bounding box center [638, 345] width 113 height 22
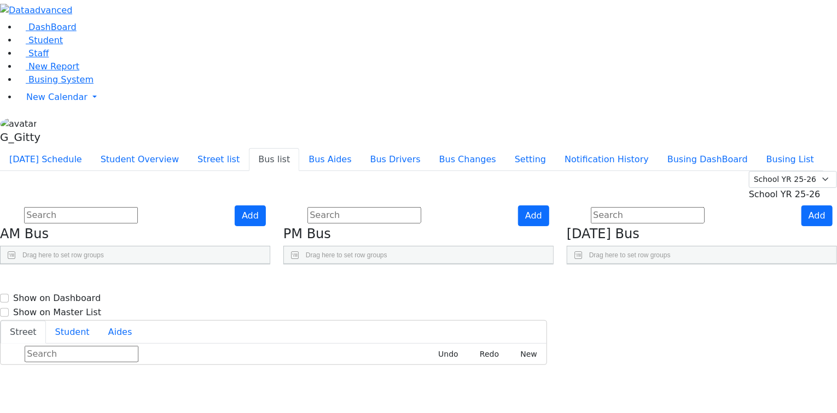
click at [652, 354] on div "Press SPACE to select this row." at bounding box center [617, 367] width 70 height 27
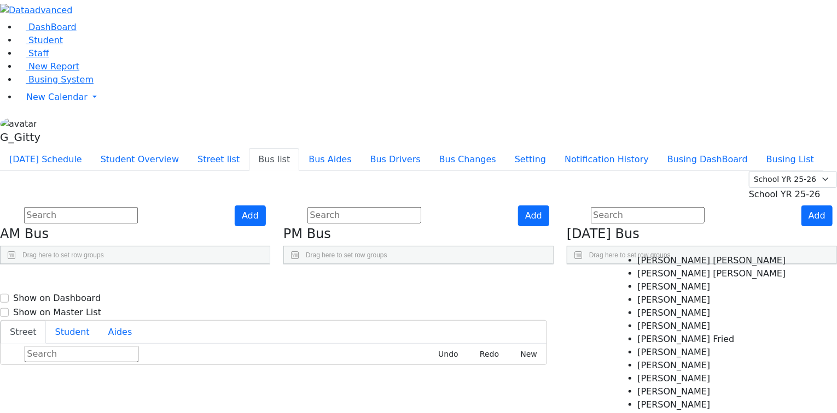
scroll to position [44, 0]
select select "Henny Rosenfeld"
click at [667, 390] on Rosenfeld "Henny Rosenfeld" at bounding box center [639, 394] width 54 height 8
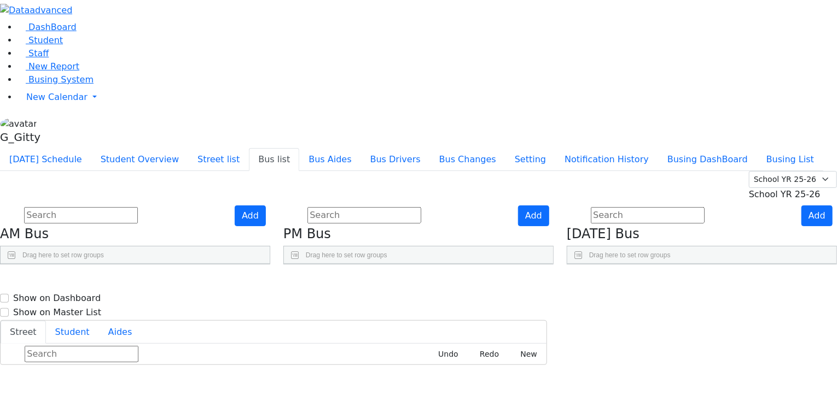
drag, startPoint x: 617, startPoint y: 172, endPoint x: 642, endPoint y: 180, distance: 26.6
click at [609, 282] on div at bounding box center [607, 290] width 4 height 17
click at [677, 382] on div "Press SPACE to select this row." at bounding box center [642, 395] width 70 height 27
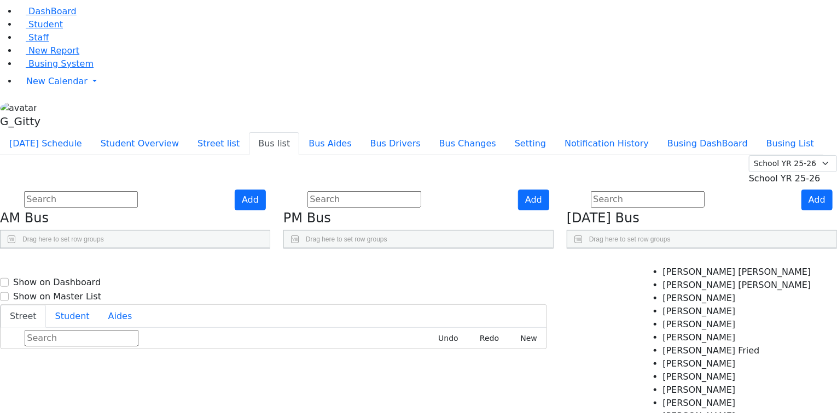
click at [674, 410] on Hershkowitz "Henchy Hershkowitz" at bounding box center [737, 416] width 148 height 13
select select "Henchy Hershkowitz"
click at [658, 400] on ul "× Henchy Hershkowitz" at bounding box center [664, 405] width 113 height 11
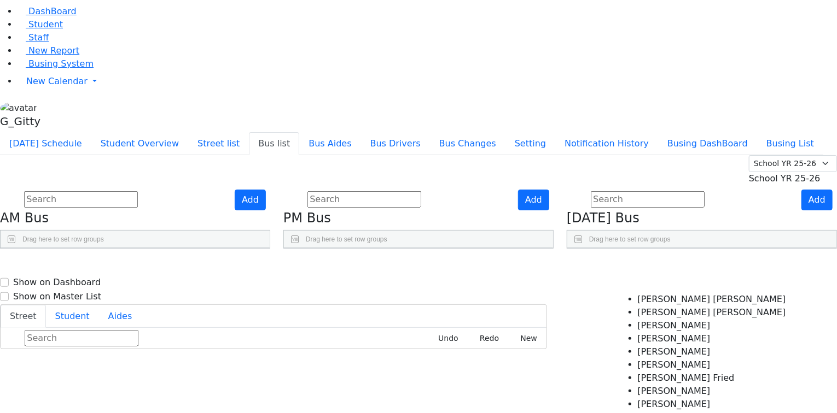
click at [672, 340] on Mizrahi "Chanie Mizrahi" at bounding box center [712, 338] width 148 height 13
select select "Chanie Mizrahi"
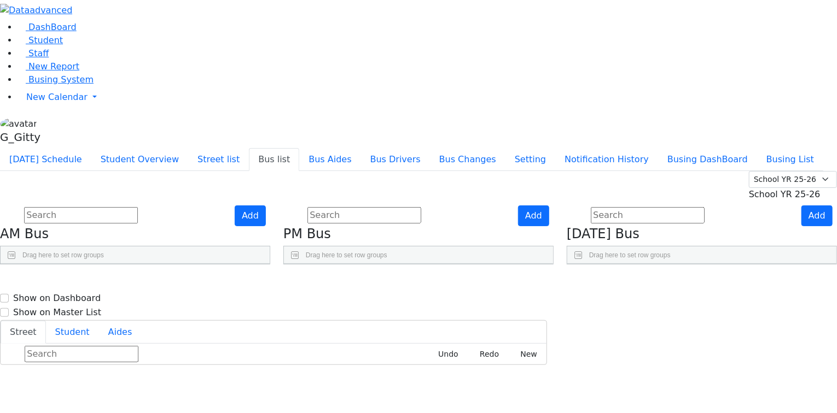
select select
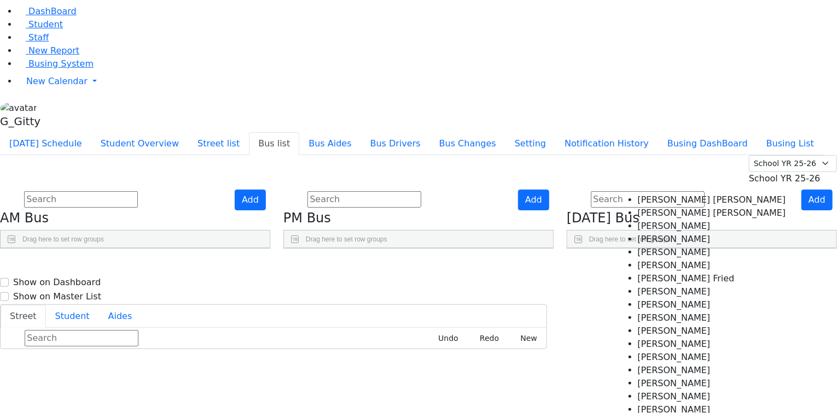
click at [642, 272] on Fried "Chaya Sury Fried" at bounding box center [712, 278] width 148 height 13
select select "Chaya Sury Fried"
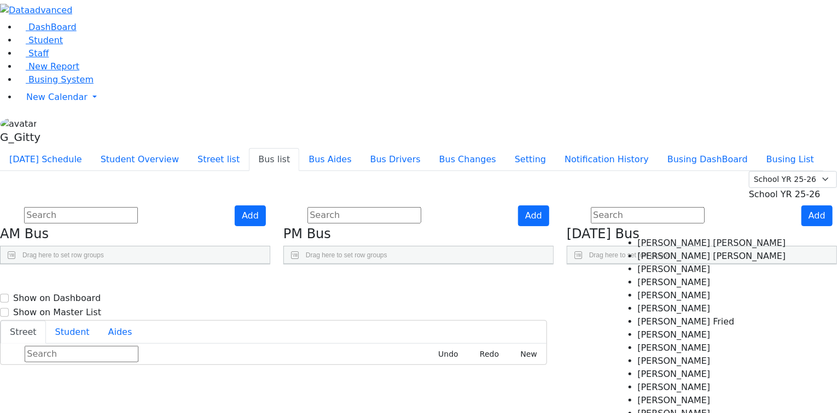
scroll to position [87, 0]
select select "Hindy Fekete"
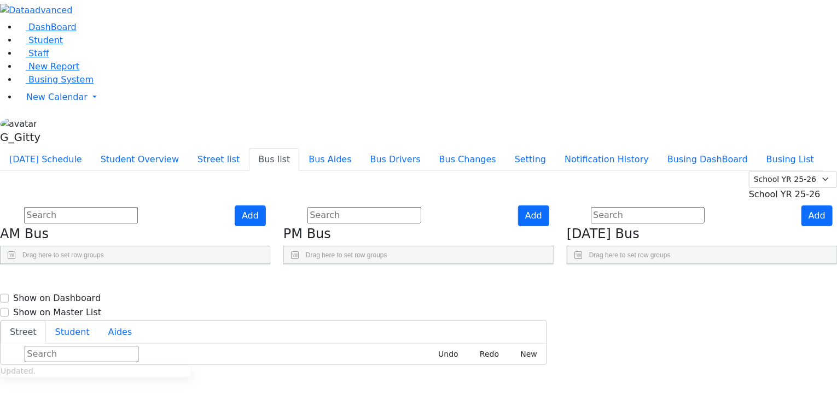
drag, startPoint x: 676, startPoint y: 386, endPoint x: 676, endPoint y: 379, distance: 6.6
drag, startPoint x: 680, startPoint y: 389, endPoint x: 681, endPoint y: 382, distance: 7.2
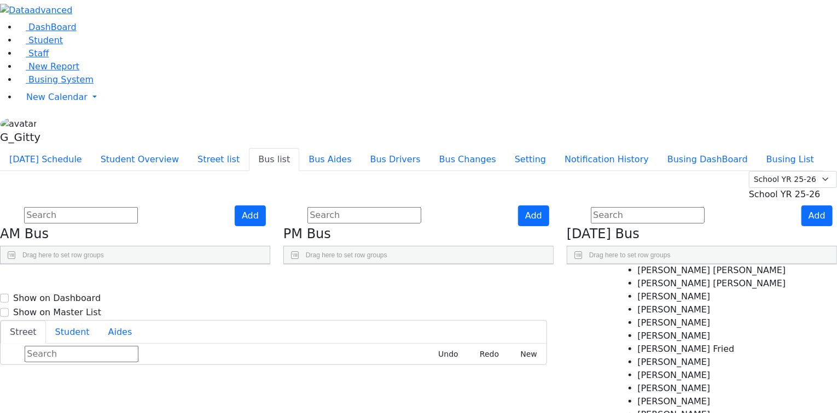
click at [658, 395] on Sofer "Gitty Sofer" at bounding box center [712, 401] width 148 height 13
select select "Gitty Sofer"
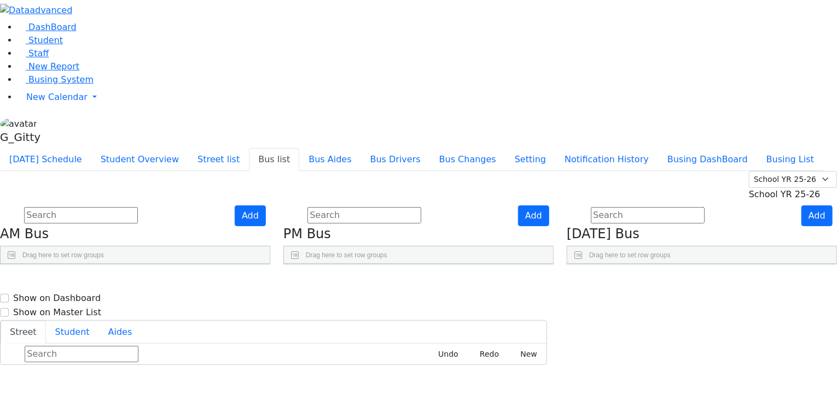
scroll to position [0, 0]
click at [722, 327] on div "Press SPACE to select this row." at bounding box center [687, 340] width 70 height 27
select select
click at [632, 388] on span "Henchy Hershkowitz" at bounding box center [621, 395] width 66 height 14
select select "Henchy Hershkowitz"
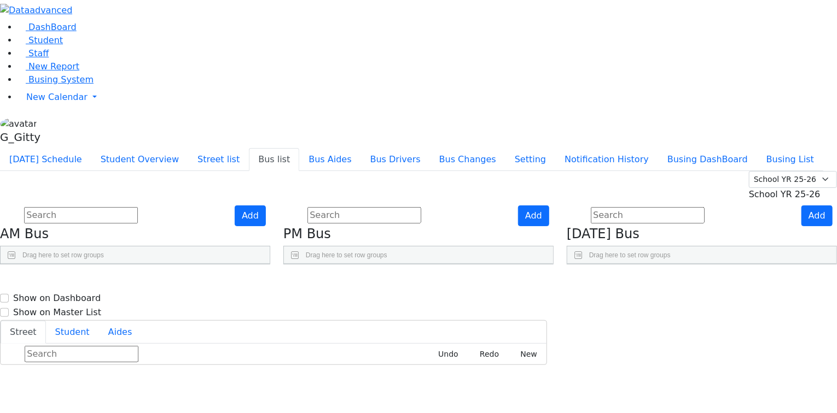
click at [616, 282] on div "BusNumber Aides Drivers" at bounding box center [644, 290] width 155 height 17
drag, startPoint x: 618, startPoint y: 175, endPoint x: 643, endPoint y: 185, distance: 27.0
click at [643, 264] on div "BusNumber Aides KJ-1" at bounding box center [701, 264] width 269 height 0
drag, startPoint x: 641, startPoint y: 177, endPoint x: 659, endPoint y: 182, distance: 18.7
drag, startPoint x: 643, startPoint y: 174, endPoint x: 627, endPoint y: 171, distance: 16.2
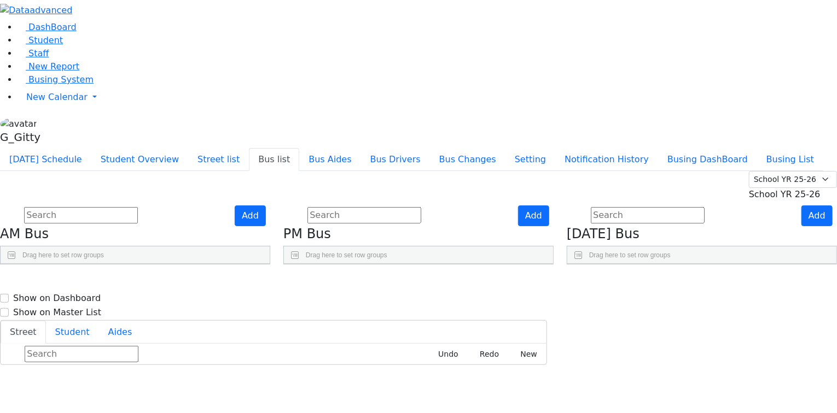
click at [593, 282] on div at bounding box center [591, 290] width 4 height 17
drag, startPoint x: 697, startPoint y: 178, endPoint x: 755, endPoint y: 188, distance: 59.3
click at [755, 264] on div "BusNumber Aides KJ-1" at bounding box center [701, 264] width 269 height 0
click at [720, 334] on span "Chana Baila Steinberg" at bounding box center [659, 341] width 122 height 14
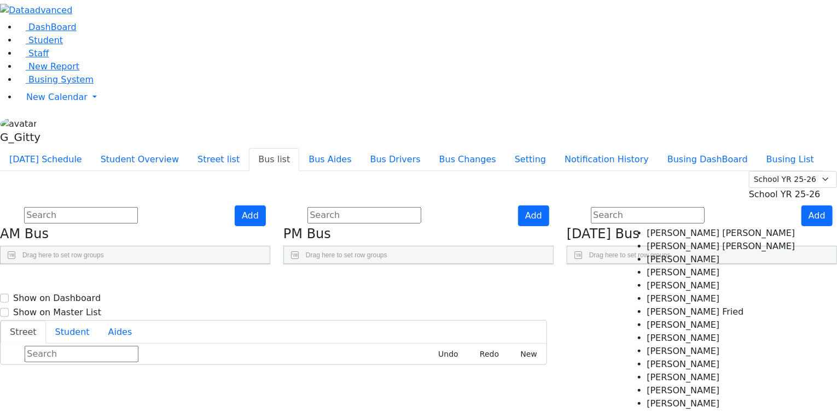
click at [693, 268] on Mizrahi "Chanie Mizrahi" at bounding box center [721, 272] width 148 height 13
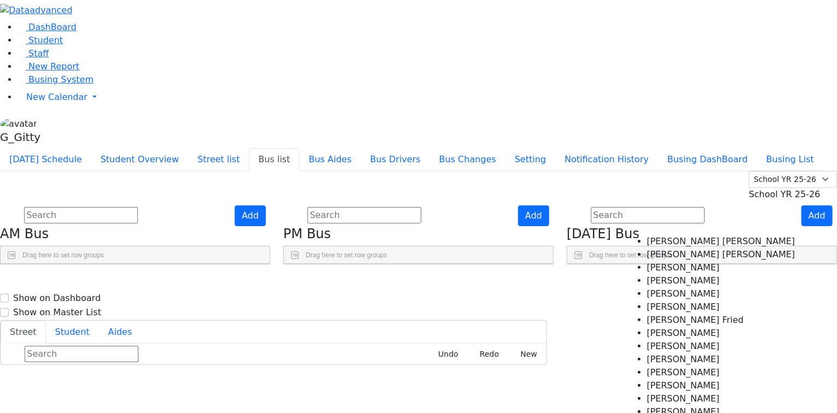
click at [705, 361] on ul "× Chana Baila Steinberg × Chanie Mizrahi" at bounding box center [662, 372] width 140 height 22
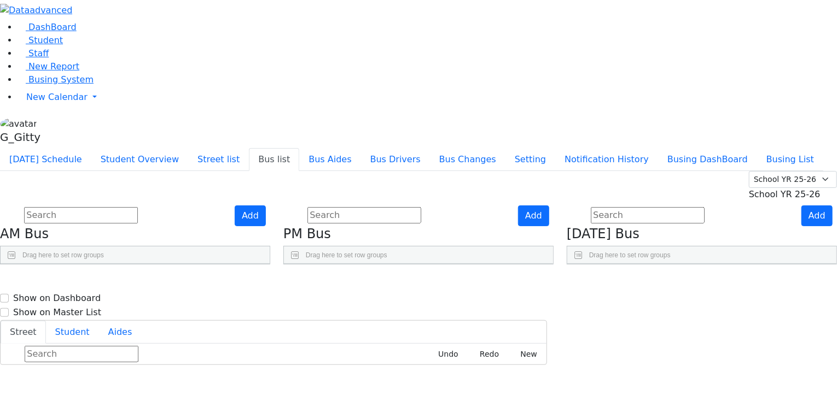
click at [690, 282] on div "Drivers" at bounding box center [687, 290] width 70 height 17
drag, startPoint x: 689, startPoint y: 173, endPoint x: 760, endPoint y: 182, distance: 71.1
click at [760, 264] on div "BusNumber Aides KJ-1" at bounding box center [701, 264] width 269 height 0
click at [654, 361] on span "Henny Rosenfeld" at bounding box center [621, 368] width 66 height 14
select select "Henny Rosenfeld"
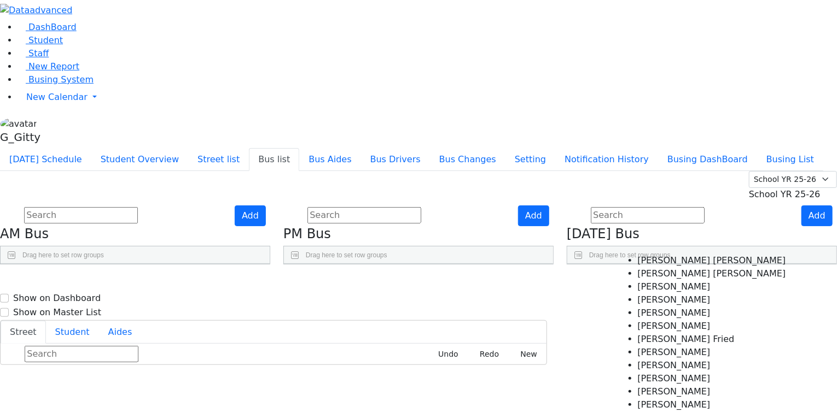
scroll to position [175, 0]
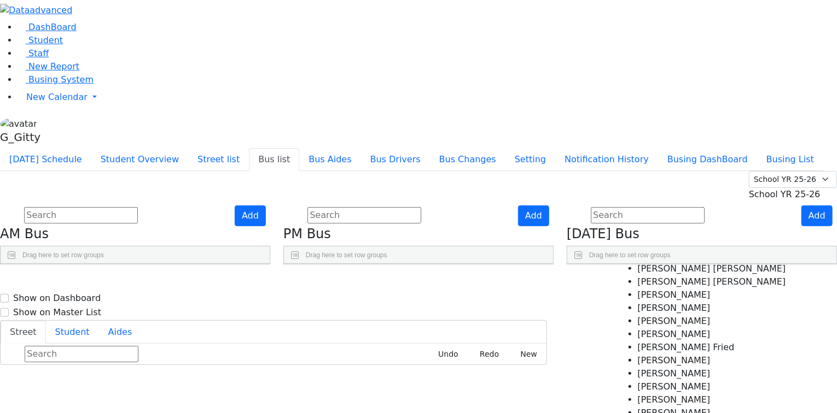
click at [696, 389] on span "× Henny Rosenfeld × Tzipory Samet" at bounding box center [638, 414] width 113 height 51
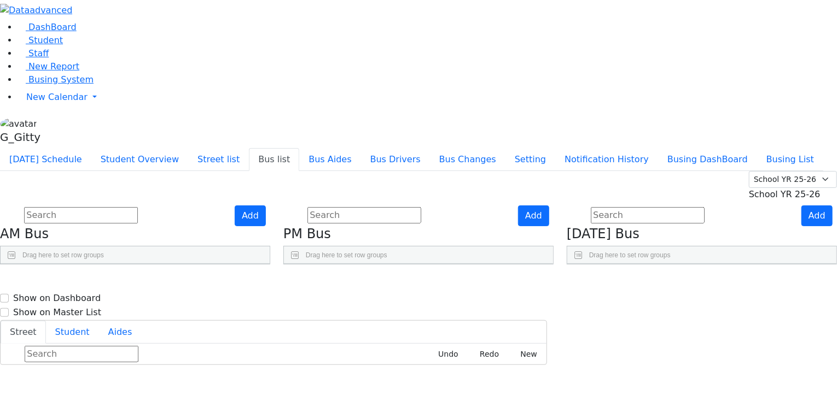
click at [690, 382] on div "Press SPACE to select this row." at bounding box center [687, 395] width 70 height 27
select select
click at [652, 390] on span "Henchy Hershkowitz" at bounding box center [619, 395] width 63 height 11
select select "Henchy Hershkowitz"
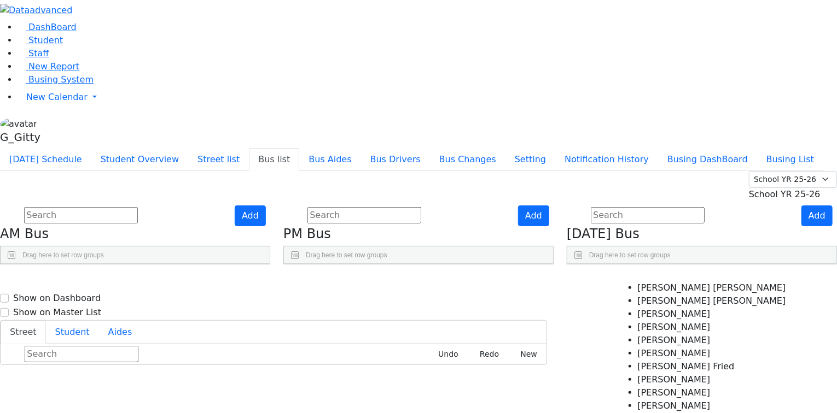
scroll to position [131, 0]
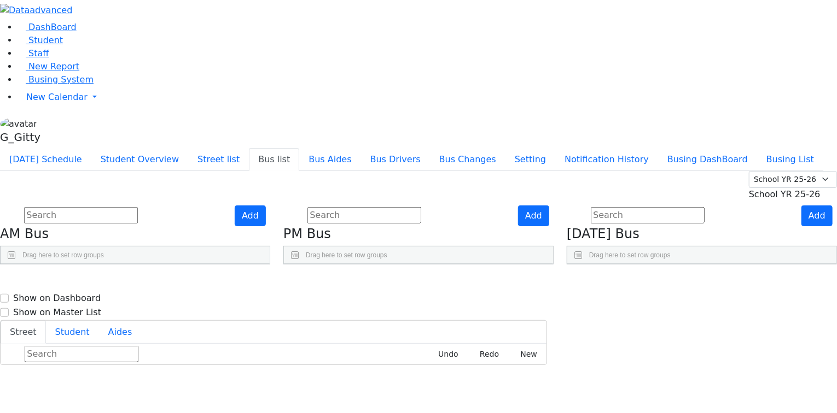
select select
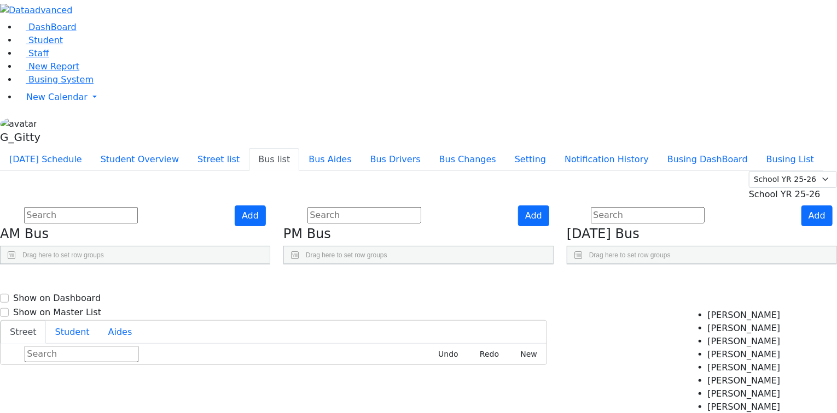
select select "Chanie Mizrahi"
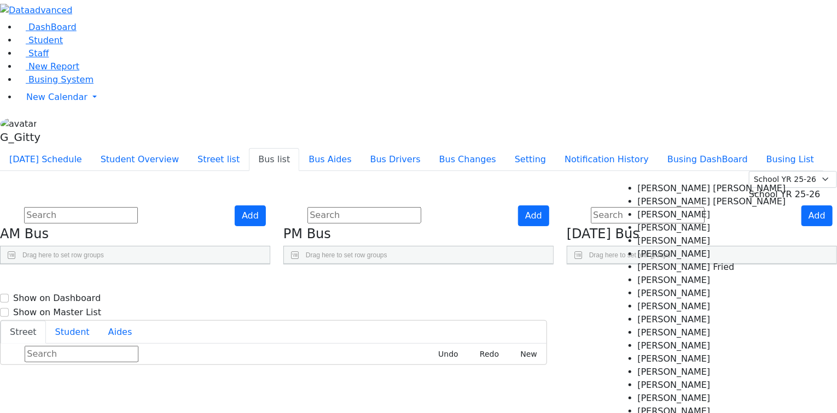
click at [664, 261] on Fried "Chaya Sury Fried" at bounding box center [712, 267] width 148 height 13
click at [682, 261] on Fried "Chaya Sury Fried" at bounding box center [712, 267] width 148 height 13
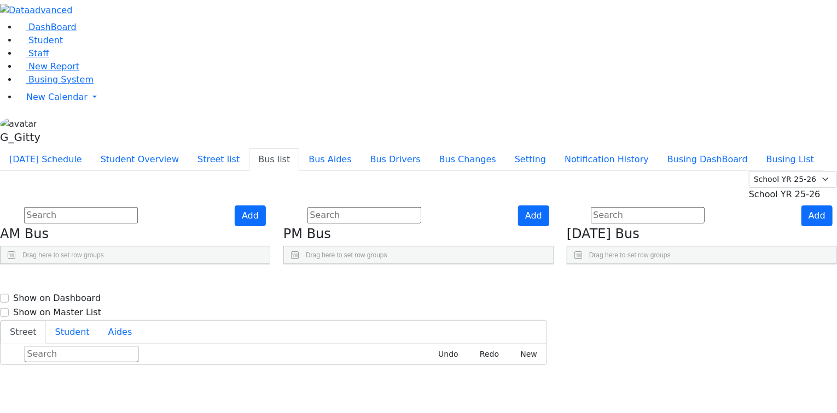
select select "Chaya Sury Fried"
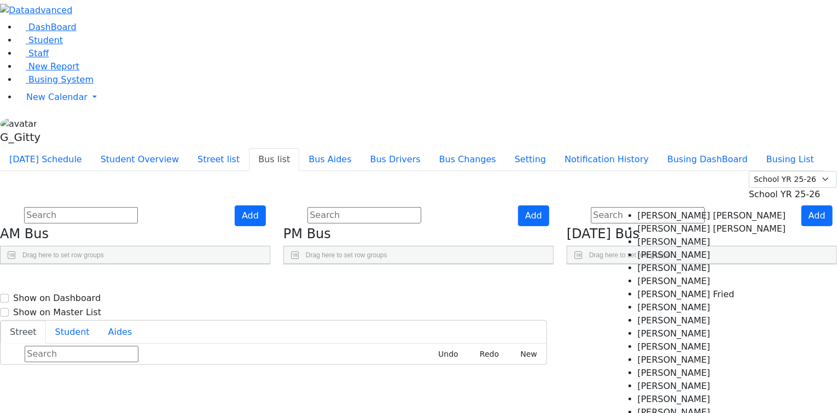
click at [661, 314] on Gluck "Esty Gluck" at bounding box center [712, 320] width 148 height 13
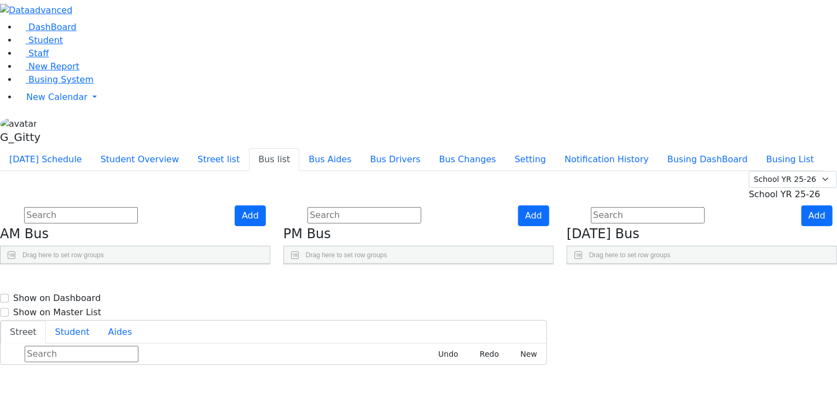
select select "Hindy Fekete"
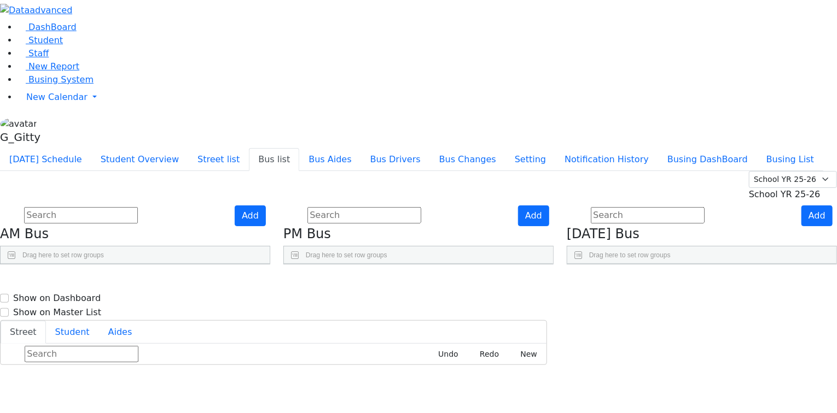
select select "Gitty Sofer"
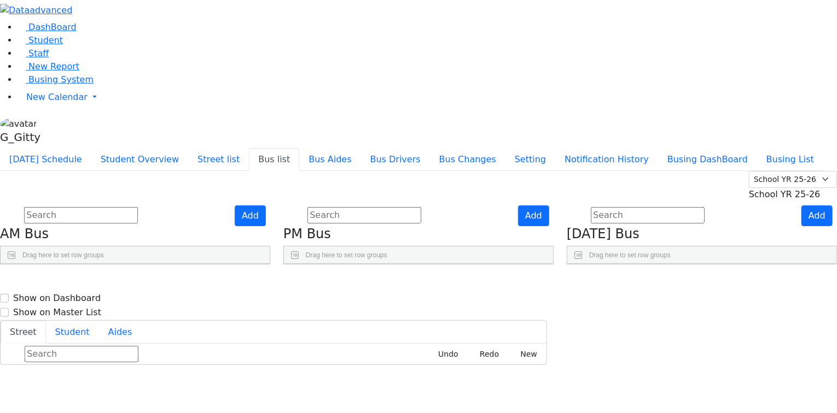
drag, startPoint x: 689, startPoint y: 176, endPoint x: 702, endPoint y: 177, distance: 13.2
drag, startPoint x: 702, startPoint y: 177, endPoint x: 692, endPoint y: 173, distance: 11.3
click at [692, 282] on div "Drivers" at bounding box center [687, 290] width 70 height 17
drag, startPoint x: 692, startPoint y: 173, endPoint x: 713, endPoint y: 181, distance: 22.8
click at [713, 282] on div "Drivers" at bounding box center [687, 290] width 70 height 17
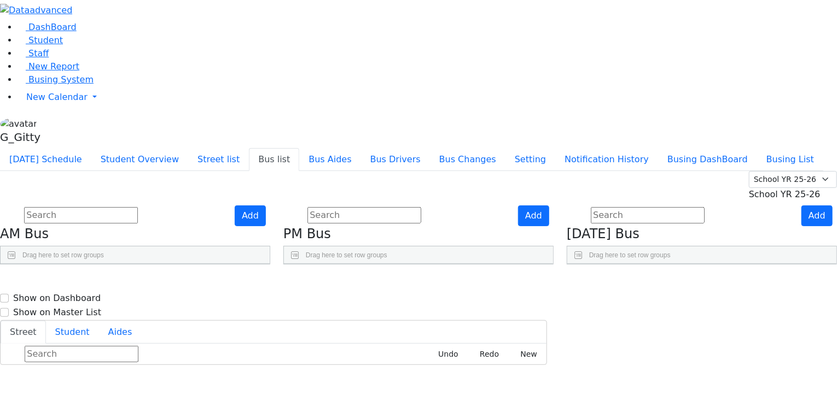
click at [688, 282] on div "BusNumber Aides Drivers" at bounding box center [644, 290] width 155 height 17
drag, startPoint x: 688, startPoint y: 174, endPoint x: 768, endPoint y: 188, distance: 80.6
click at [768, 264] on div "BusNumber Aides KJ-1" at bounding box center [701, 264] width 269 height 0
drag, startPoint x: 618, startPoint y: 173, endPoint x: 631, endPoint y: 170, distance: 12.9
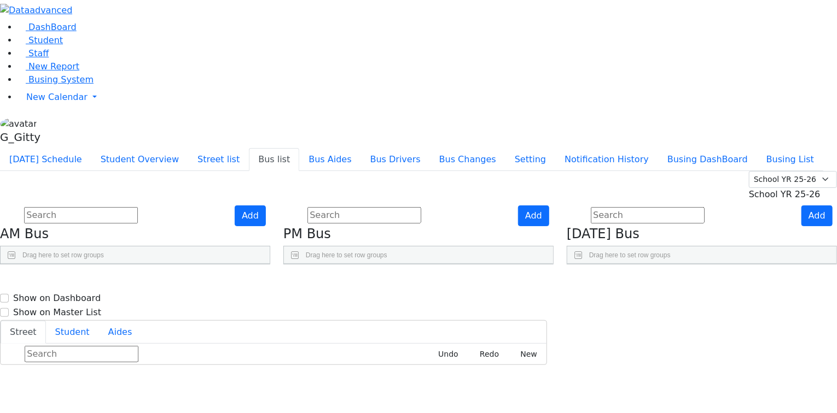
click at [597, 282] on div at bounding box center [594, 290] width 4 height 17
checkbox input "true"
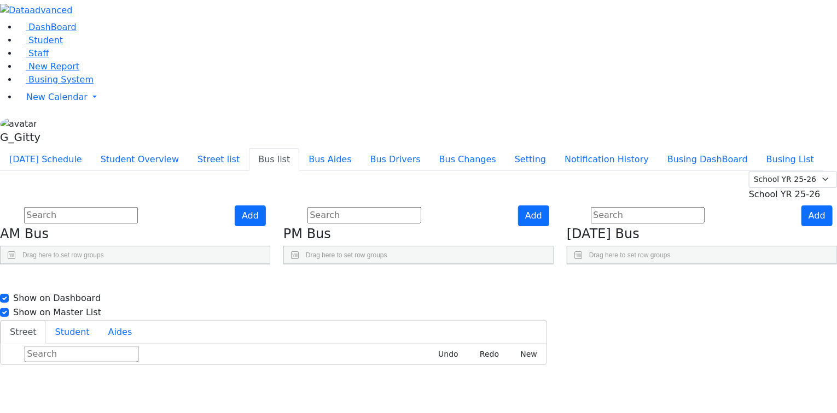
checkbox input "true"
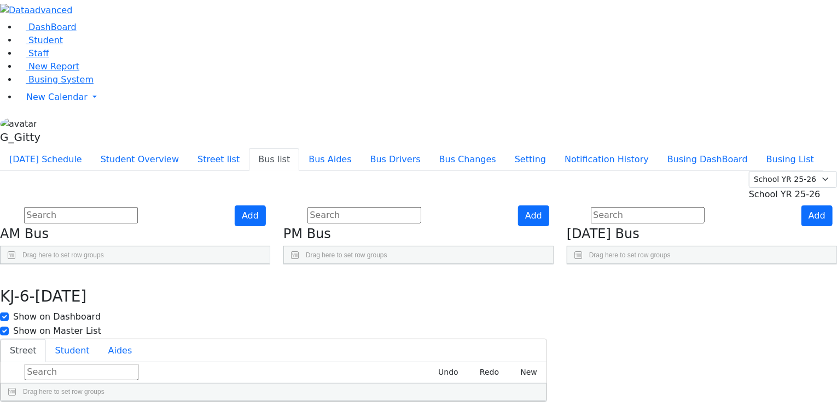
click at [98, 148] on aside "DashBoard Student Staff New Report Busing System" at bounding box center [418, 74] width 837 height 148
click at [16, 265] on button "button" at bounding box center [8, 276] width 16 height 23
drag, startPoint x: 636, startPoint y: 46, endPoint x: 635, endPoint y: 59, distance: 12.1
click at [634, 148] on div "Today's Schedule Student Overview Street list Bus list Bus Aides Bus Drivers Bu…" at bounding box center [418, 159] width 837 height 23
click at [576, 148] on div "Today's Schedule Student Overview Street list Bus list Bus Aides Bus Drivers Bu…" at bounding box center [418, 159] width 837 height 23
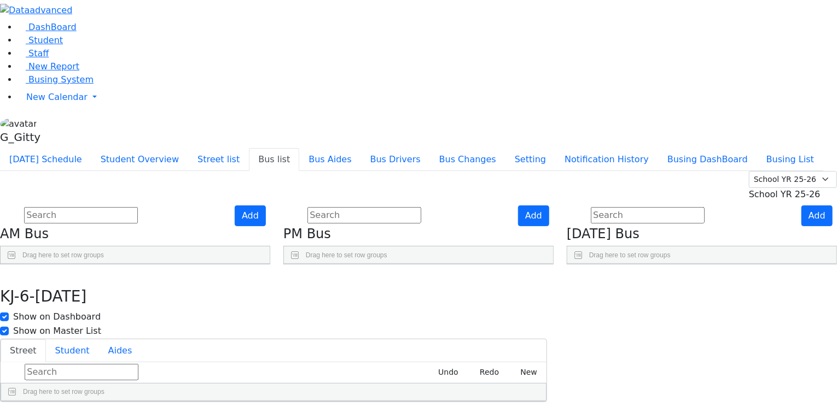
drag, startPoint x: 28, startPoint y: 321, endPoint x: 17, endPoint y: 258, distance: 64.4
click at [17, 148] on aside "DashBoard Student Staff New Report Busing System" at bounding box center [418, 74] width 837 height 148
click at [8, 148] on aside "DashBoard Student Staff New Report Busing System" at bounding box center [418, 74] width 837 height 148
drag, startPoint x: 8, startPoint y: 270, endPoint x: 8, endPoint y: 260, distance: 10.4
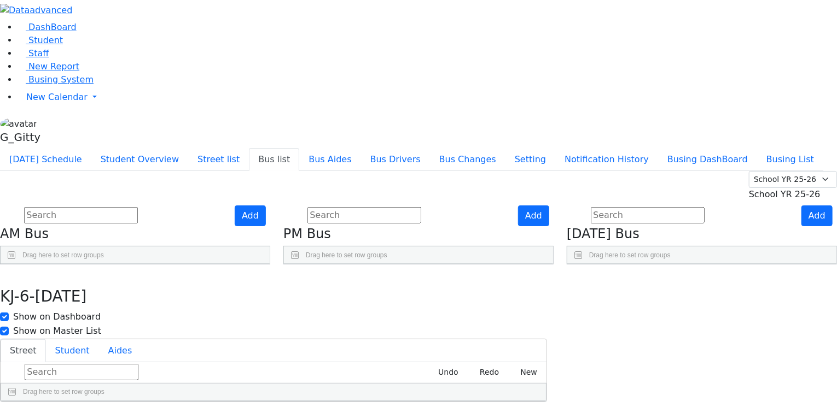
click at [8, 148] on aside "DashBoard Student Staff New Report Busing System" at bounding box center [418, 74] width 837 height 148
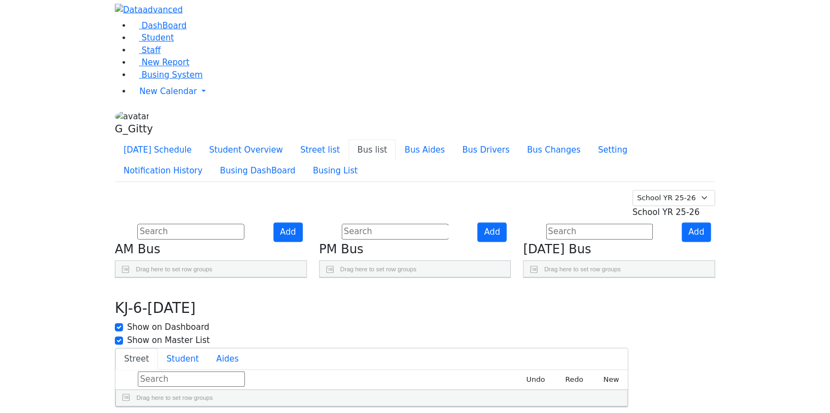
scroll to position [175, 0]
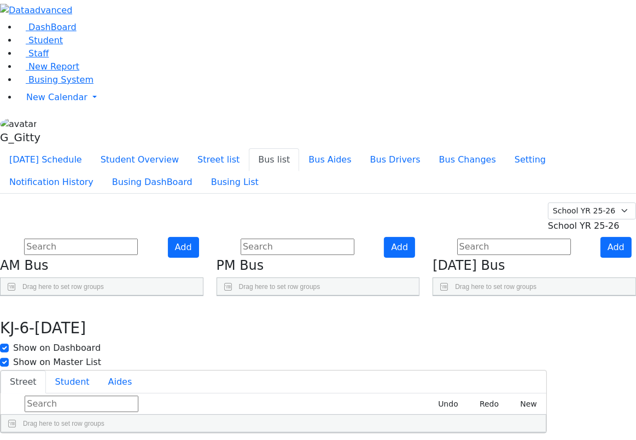
click at [34, 148] on aside "DashBoard Student Staff New Report Busing System" at bounding box center [318, 74] width 636 height 148
click at [32, 148] on aside "DashBoard Student Staff New Report Busing System" at bounding box center [318, 74] width 636 height 148
click at [44, 148] on aside "DashBoard Student Staff New Report Busing System" at bounding box center [318, 74] width 636 height 148
drag, startPoint x: 44, startPoint y: 239, endPoint x: 26, endPoint y: 244, distance: 18.7
click at [26, 148] on aside "DashBoard Student Staff New Report Busing System" at bounding box center [318, 74] width 636 height 148
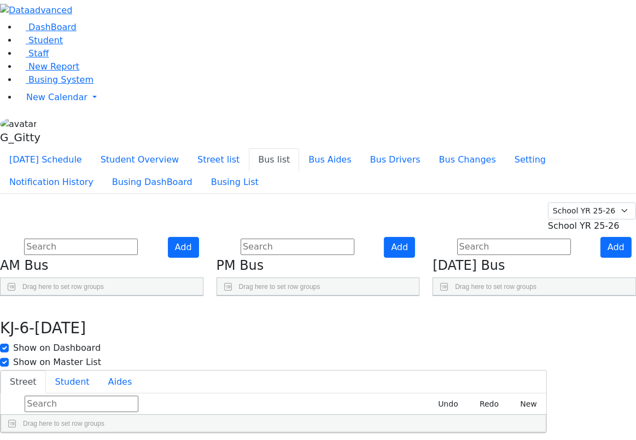
drag, startPoint x: 26, startPoint y: 244, endPoint x: 17, endPoint y: 300, distance: 57.0
click at [17, 148] on aside "DashBoard Student Staff New Report Busing System" at bounding box center [318, 74] width 636 height 148
drag, startPoint x: 48, startPoint y: 307, endPoint x: 18, endPoint y: 294, distance: 33.0
click at [18, 148] on aside "DashBoard Student Staff New Report Busing System" at bounding box center [318, 74] width 636 height 148
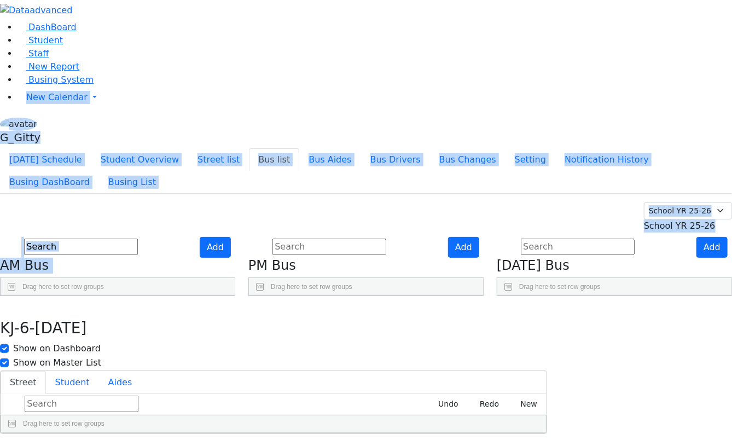
drag, startPoint x: 4, startPoint y: 262, endPoint x: -18, endPoint y: 253, distance: 24.3
click at [0, 253] on html "Printing Please wait. Remaining time 10 seconds. Print Schedule Options Show Bi…" at bounding box center [366, 217] width 732 height 434
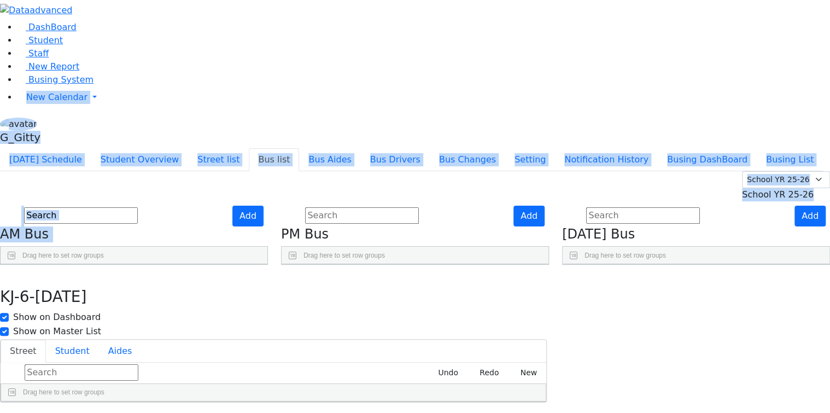
scroll to position [16, 0]
click at [627, 282] on div "Aides" at bounding box center [664, 290] width 149 height 17
drag, startPoint x: 627, startPoint y: 157, endPoint x: 634, endPoint y: 160, distance: 7.4
click at [634, 282] on div "Aides" at bounding box center [664, 290] width 149 height 17
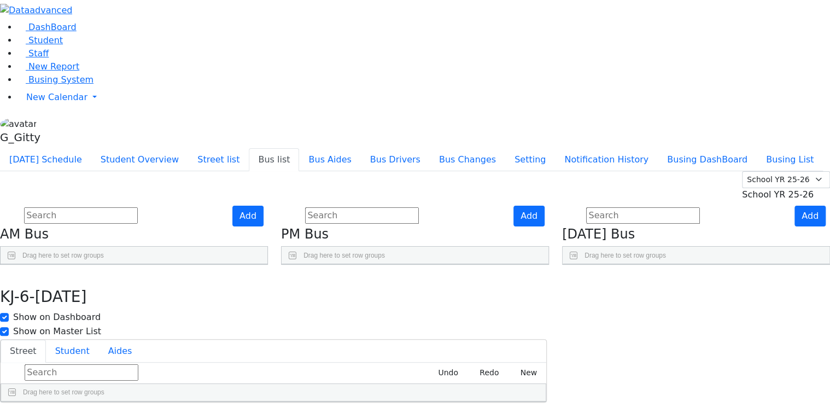
click at [597, 282] on div at bounding box center [594, 290] width 4 height 17
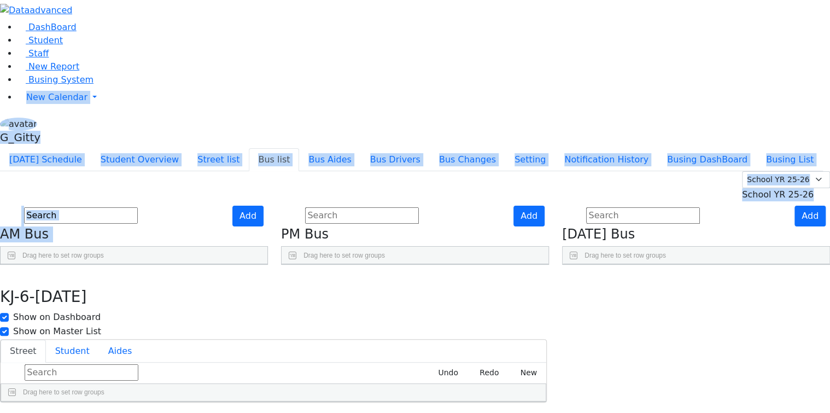
scroll to position [0, 0]
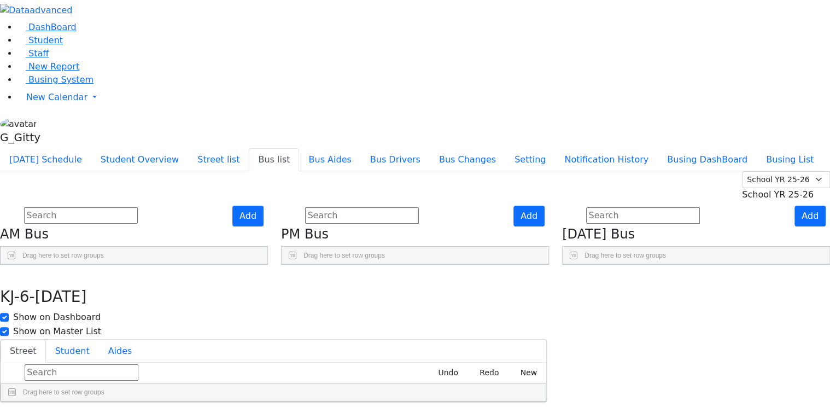
drag, startPoint x: 401, startPoint y: 155, endPoint x: 394, endPoint y: 161, distance: 9.7
click at [314, 282] on div at bounding box center [311, 290] width 4 height 17
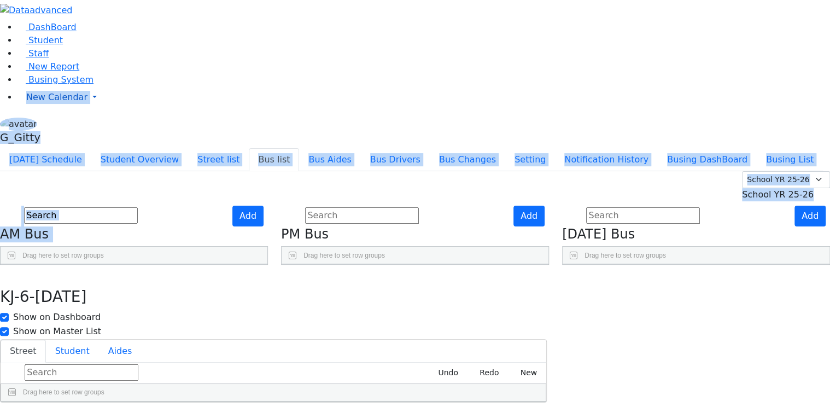
click at [37, 102] on span "New Calendar" at bounding box center [56, 97] width 61 height 10
click at [38, 102] on span "New Calendar" at bounding box center [56, 97] width 61 height 10
click at [46, 108] on li "New Calendar Calendar Unscheduled Student Report" at bounding box center [423, 97] width 813 height 22
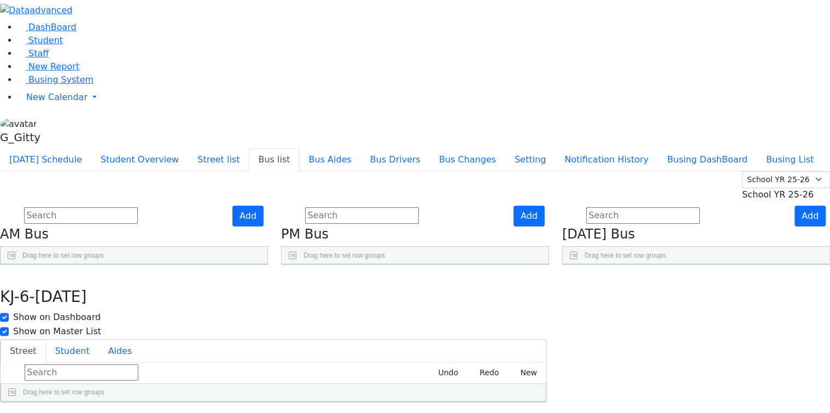
click at [89, 148] on aside "DashBoard Student Staff New Report Busing System" at bounding box center [415, 74] width 830 height 148
click at [505, 148] on button "Bus Changes" at bounding box center [467, 159] width 75 height 23
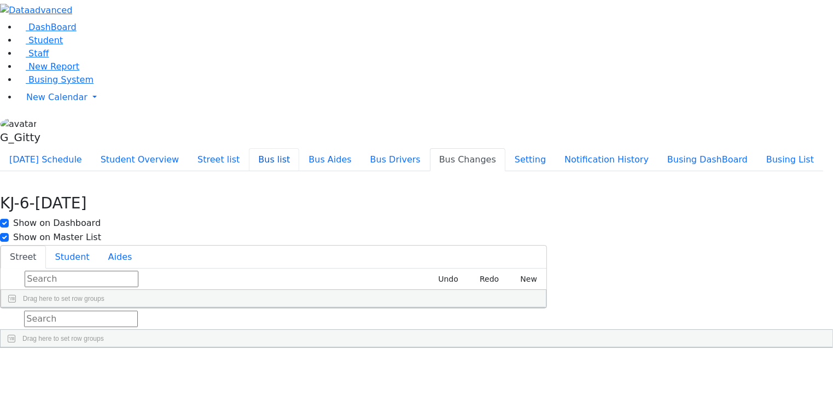
click at [299, 148] on button "Bus list" at bounding box center [274, 159] width 50 height 23
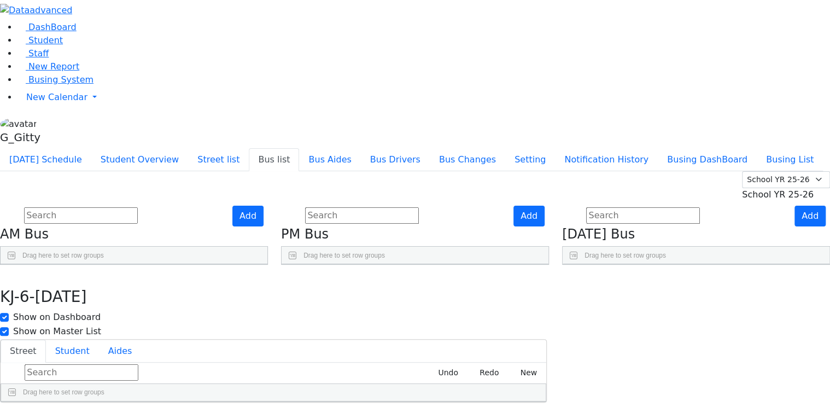
click at [125, 206] on div "Add AM Bus Drag here to set row groups Drag here to set column labels BusNumber" at bounding box center [133, 236] width 281 height 60
drag, startPoint x: 125, startPoint y: 104, endPoint x: 131, endPoint y: 94, distance: 11.8
click at [125, 206] on div "Add AM Bus Drag here to set row groups Drag here to set column labels BusNumber" at bounding box center [133, 236] width 281 height 60
click at [236, 226] on h4 "AM Bus" at bounding box center [134, 234] width 268 height 16
click at [104, 252] on span "Drag here to set row groups" at bounding box center [62, 256] width 81 height 8
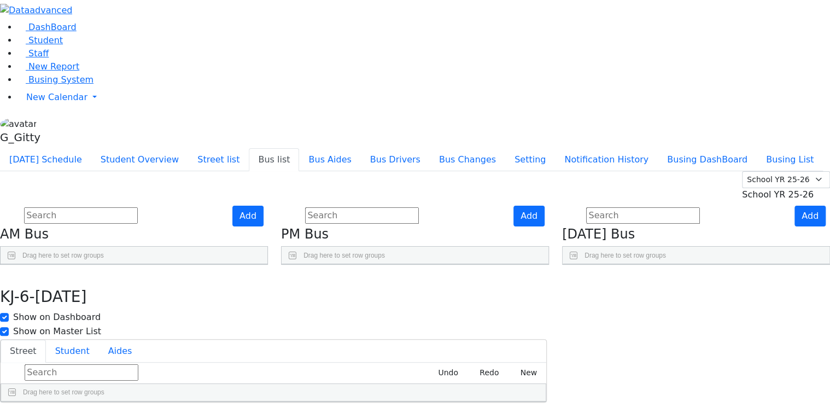
click at [16, 251] on span at bounding box center [11, 255] width 9 height 9
click at [549, 226] on h4 "PM Bus" at bounding box center [415, 234] width 268 height 16
drag, startPoint x: 563, startPoint y: 83, endPoint x: 562, endPoint y: 94, distance: 11.5
click at [549, 206] on div "Add" at bounding box center [531, 216] width 36 height 21
click at [545, 206] on button "Add" at bounding box center [528, 216] width 31 height 21
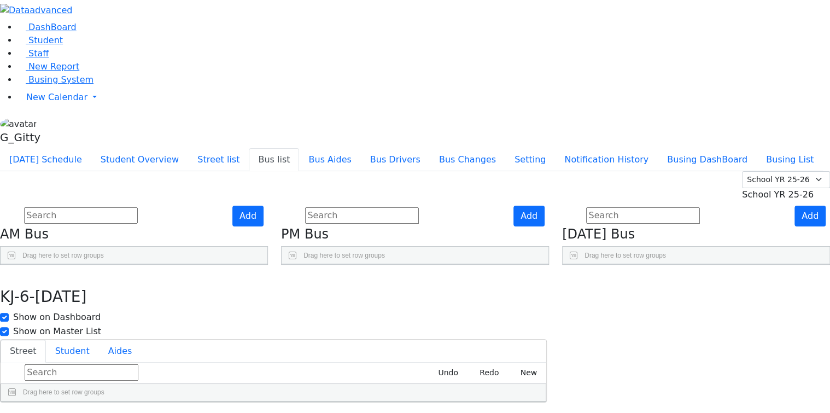
drag, startPoint x: 376, startPoint y: 172, endPoint x: 392, endPoint y: 171, distance: 15.3
click at [313, 282] on div at bounding box center [310, 290] width 4 height 17
drag, startPoint x: 462, startPoint y: 175, endPoint x: 500, endPoint y: 195, distance: 43.0
click at [500, 264] on div "BusNumber Aides MW-16" at bounding box center [415, 264] width 267 height 0
drag, startPoint x: 213, startPoint y: 174, endPoint x: 220, endPoint y: 175, distance: 7.2
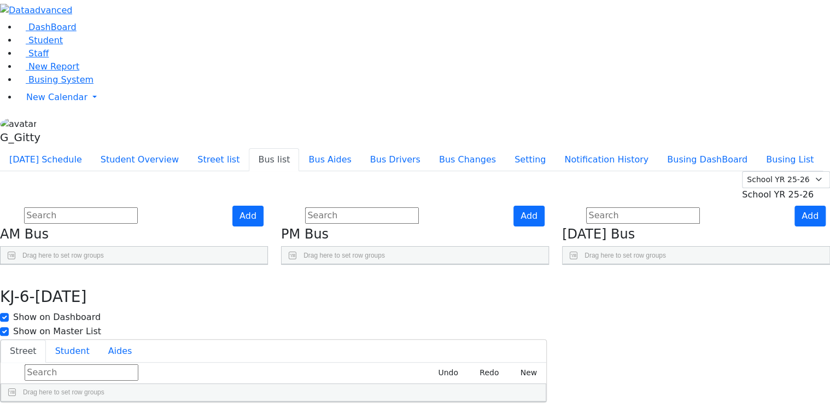
click at [153, 282] on div "Drivers" at bounding box center [118, 290] width 69 height 17
drag, startPoint x: 210, startPoint y: 173, endPoint x: 265, endPoint y: 188, distance: 56.6
click at [265, 264] on div "BusNumber Aides ER-12" at bounding box center [134, 264] width 267 height 0
drag, startPoint x: 141, startPoint y: 170, endPoint x: 155, endPoint y: 175, distance: 15.7
click at [29, 282] on div "BusNumber" at bounding box center [15, 290] width 28 height 17
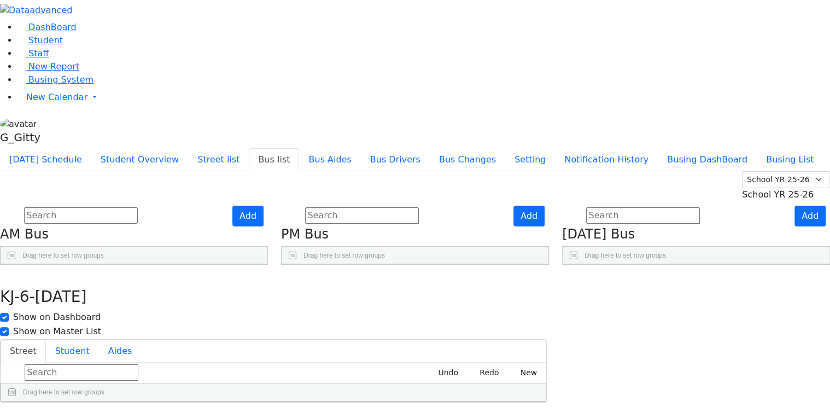
drag, startPoint x: 611, startPoint y: 172, endPoint x: 624, endPoint y: 176, distance: 13.5
click at [592, 282] on div at bounding box center [589, 290] width 4 height 17
drag, startPoint x: 693, startPoint y: 171, endPoint x: 680, endPoint y: 173, distance: 12.8
click at [700, 282] on div "Drivers" at bounding box center [693, 290] width 69 height 17
click at [652, 287] on span at bounding box center [648, 291] width 9 height 9
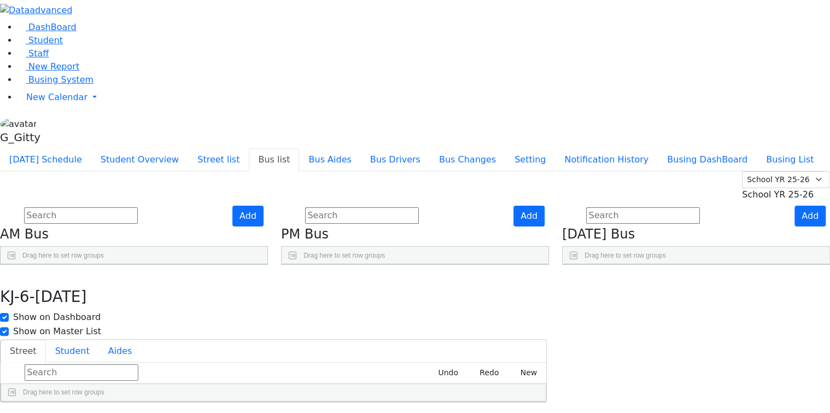
click at [652, 264] on div at bounding box center [624, 272] width 56 height 17
drag, startPoint x: 698, startPoint y: 175, endPoint x: 692, endPoint y: 176, distance: 6.6
click at [692, 282] on div "BusNumber Aides Drivers" at bounding box center [646, 290] width 166 height 17
drag, startPoint x: 696, startPoint y: 177, endPoint x: 759, endPoint y: 192, distance: 65.3
click at [759, 264] on div "BusNumber Aides ER-12" at bounding box center [696, 264] width 267 height 0
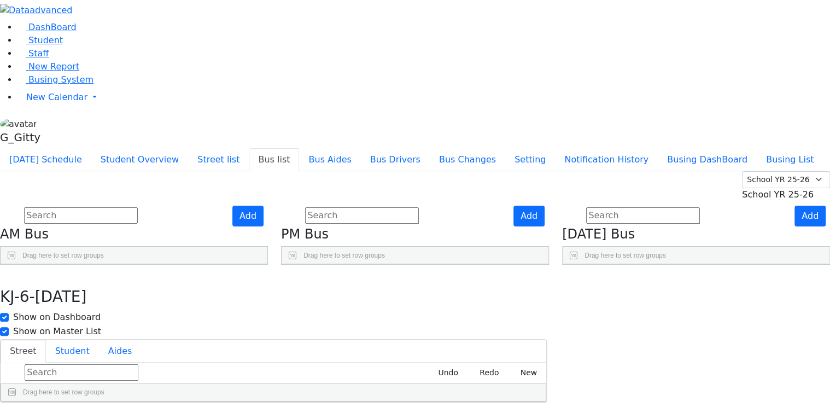
click at [640, 207] on input "text" at bounding box center [643, 215] width 114 height 16
type input "c"
click at [735, 148] on button "Busing DashBoard" at bounding box center [707, 159] width 99 height 23
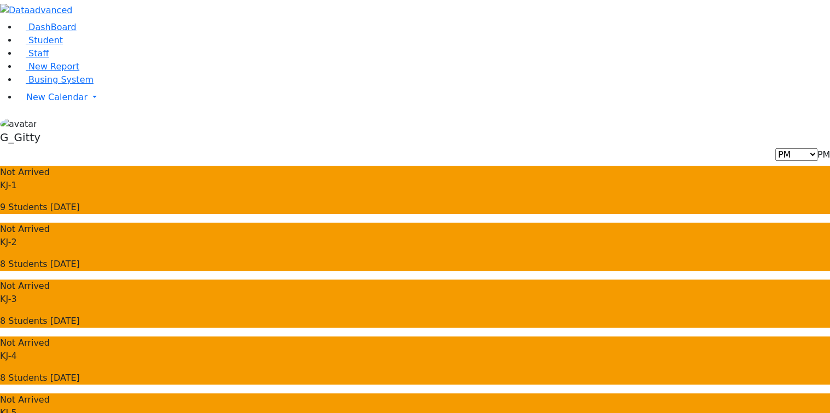
scroll to position [44, 0]
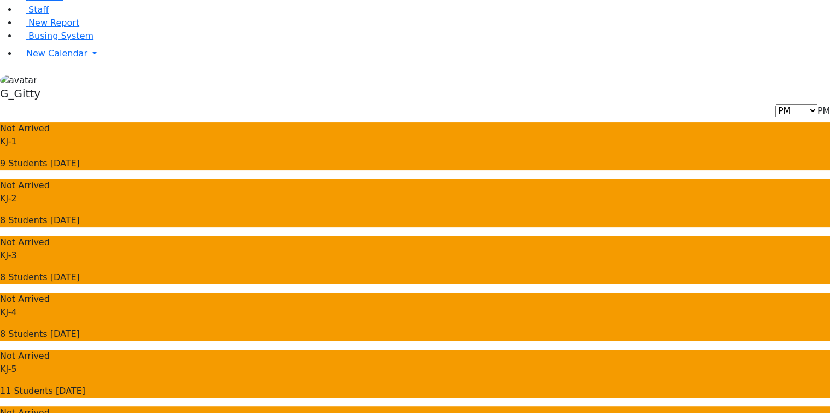
drag, startPoint x: 137, startPoint y: 112, endPoint x: 131, endPoint y: 106, distance: 7.7
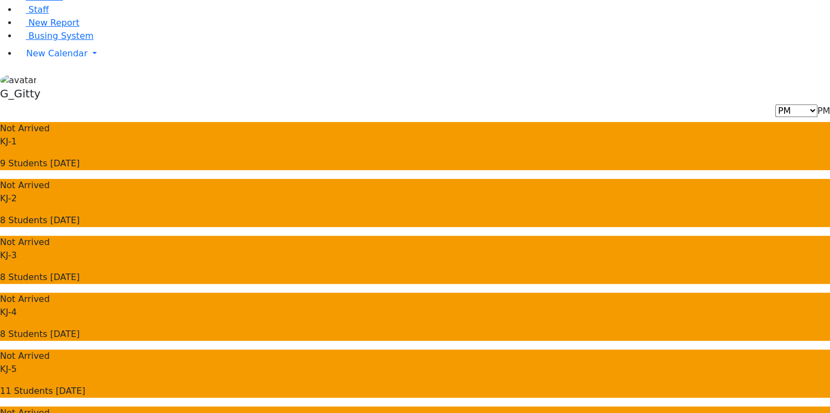
click at [49, 15] on link "Staff" at bounding box center [32, 9] width 31 height 10
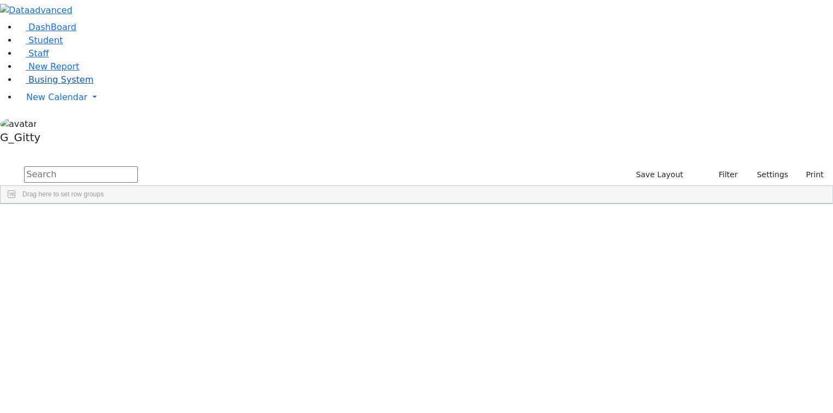
click at [68, 85] on span "Busing System" at bounding box center [60, 79] width 65 height 10
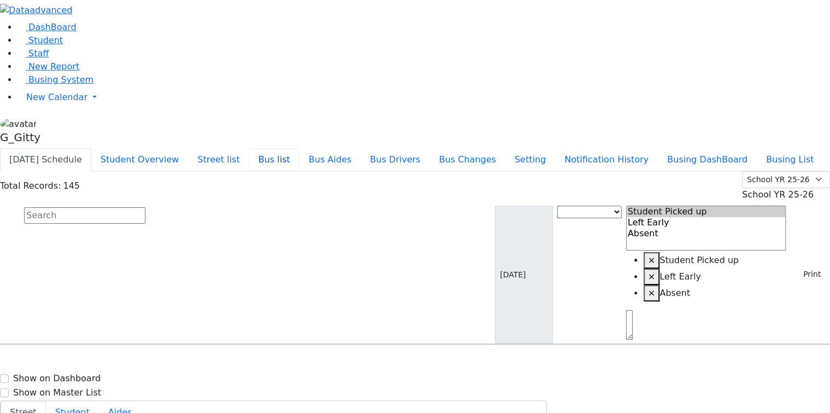
click at [299, 148] on button "Bus list" at bounding box center [274, 159] width 50 height 23
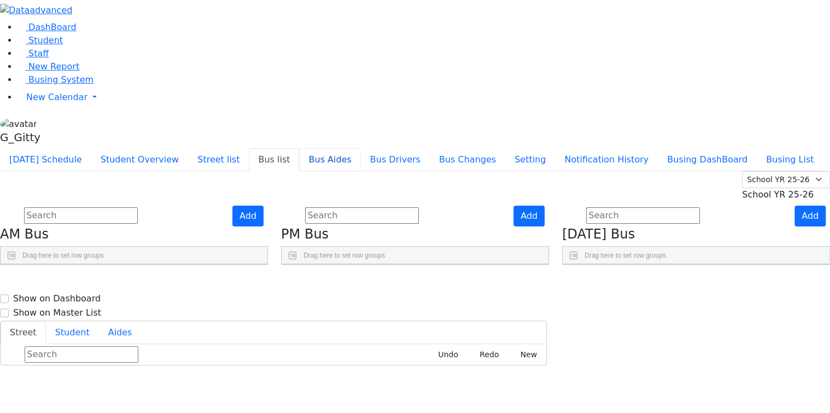
click at [360, 148] on button "Bus Aides" at bounding box center [329, 159] width 61 height 23
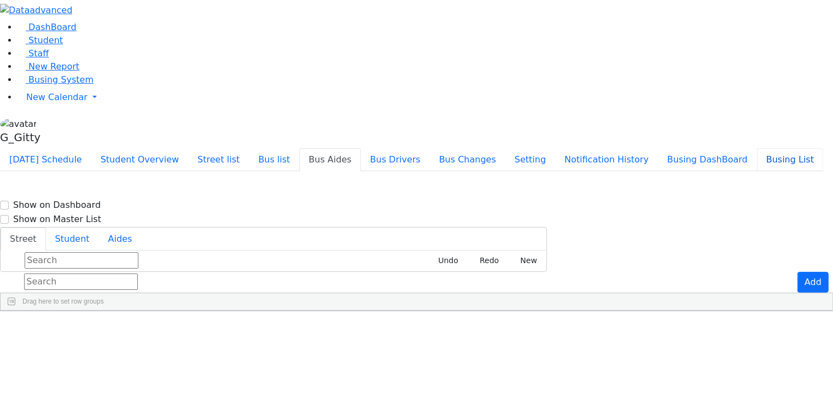
click at [757, 148] on button "Busing List" at bounding box center [790, 159] width 66 height 23
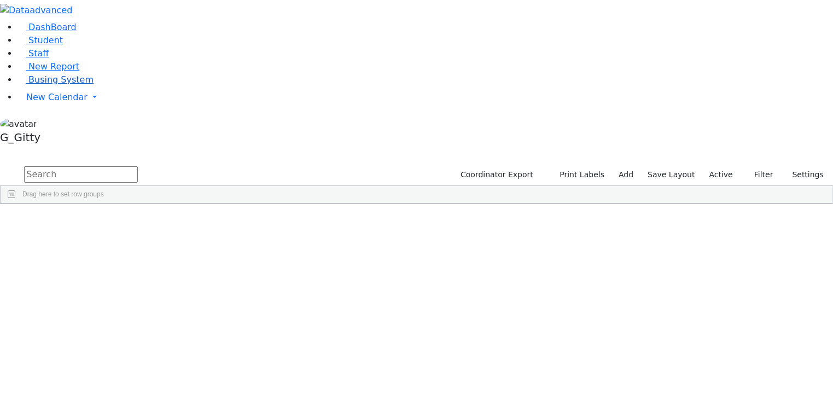
click at [77, 85] on link "Busing System" at bounding box center [55, 79] width 76 height 10
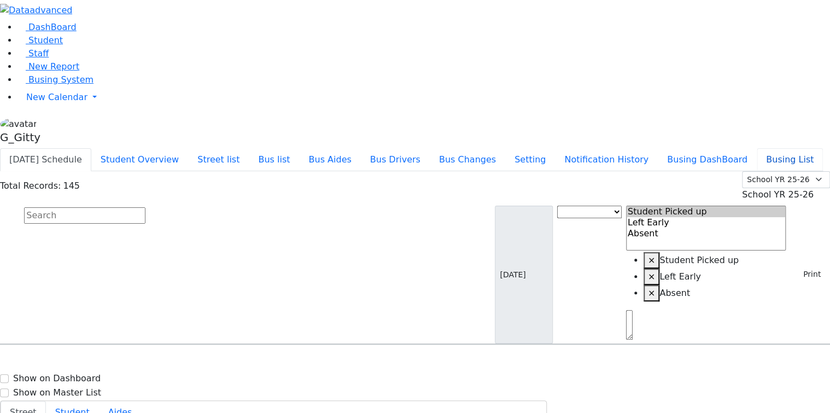
click at [757, 148] on button "Busing List" at bounding box center [790, 159] width 66 height 23
click at [249, 148] on button "Street list" at bounding box center [218, 159] width 61 height 23
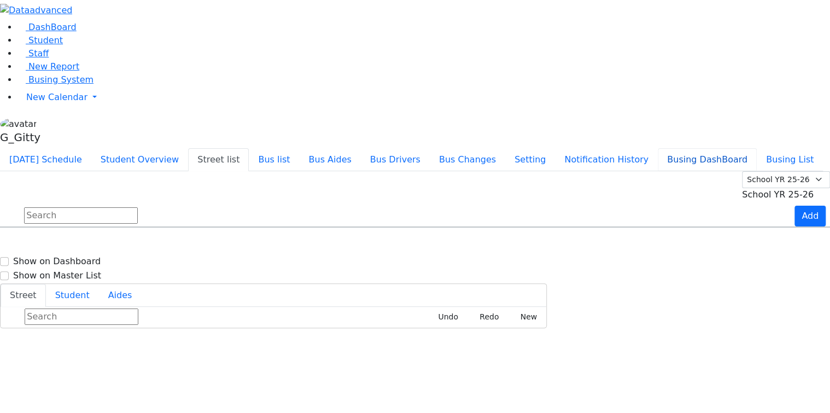
click at [723, 148] on button "Busing DashBoard" at bounding box center [707, 159] width 99 height 23
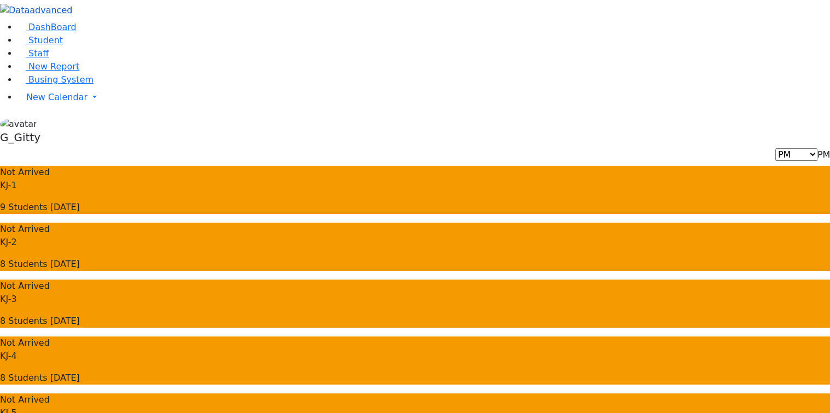
click at [46, 15] on img at bounding box center [36, 10] width 72 height 13
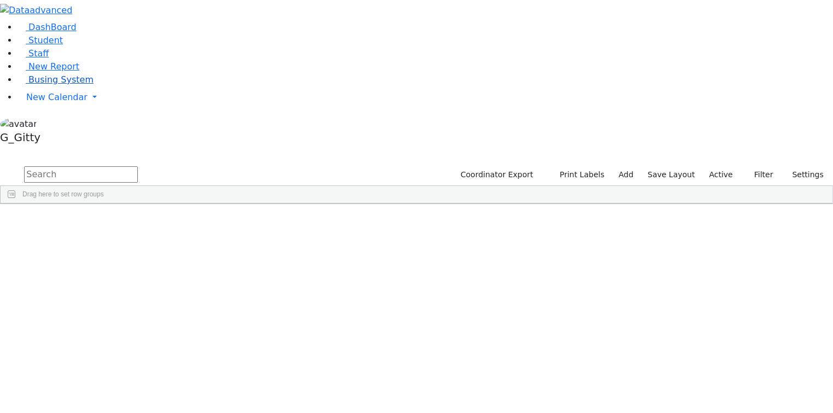
click at [66, 85] on link "Busing System" at bounding box center [55, 79] width 76 height 10
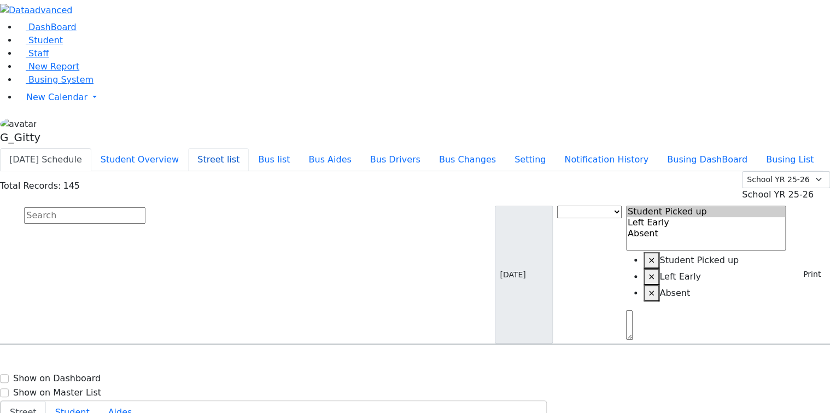
drag, startPoint x: 319, startPoint y: 14, endPoint x: 303, endPoint y: 1, distance: 21.4
click at [249, 148] on button "Street list" at bounding box center [218, 159] width 61 height 23
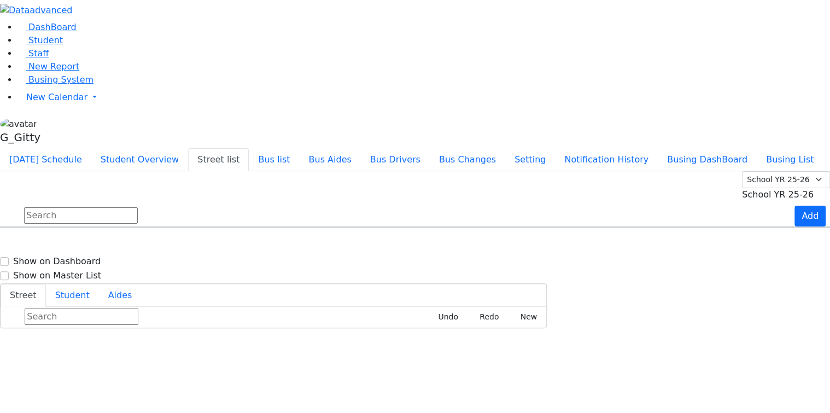
scroll to position [1721, 0]
drag, startPoint x: 749, startPoint y: 20, endPoint x: 746, endPoint y: 10, distance: 10.2
click at [746, 148] on button "Busing DashBoard" at bounding box center [707, 159] width 99 height 23
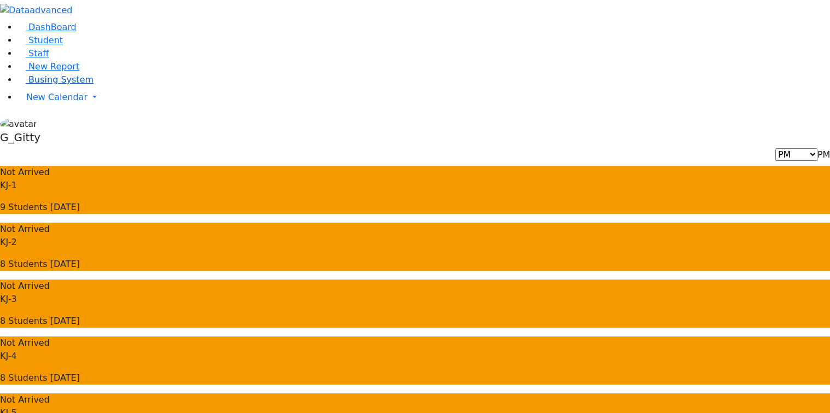
click at [38, 85] on span "Busing System" at bounding box center [60, 79] width 65 height 10
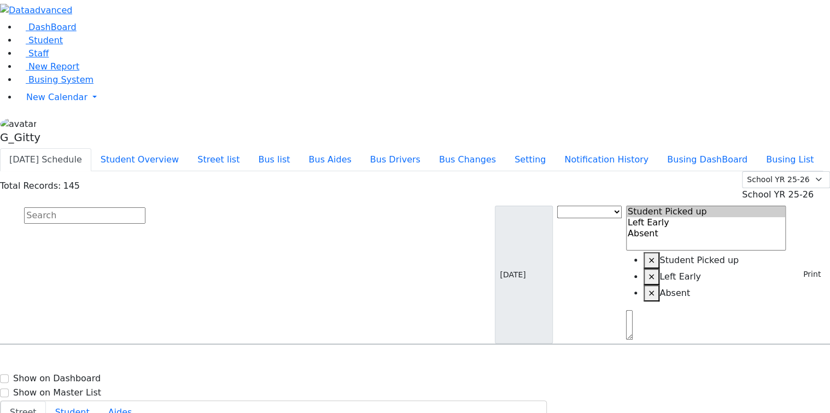
scroll to position [481, 0]
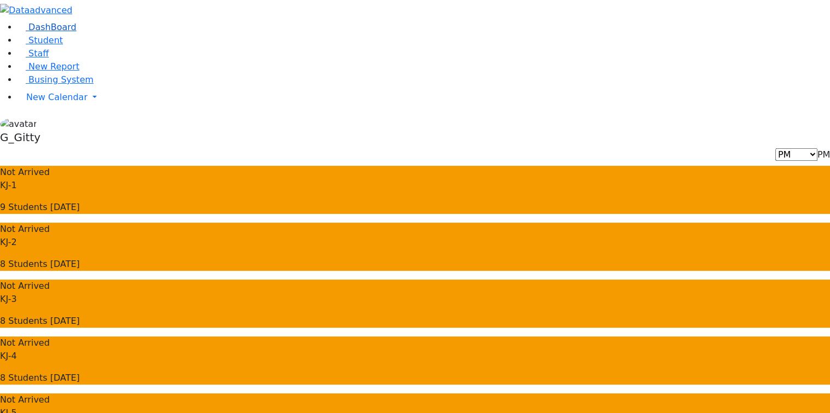
click at [46, 32] on span "DashBoard" at bounding box center [52, 27] width 48 height 10
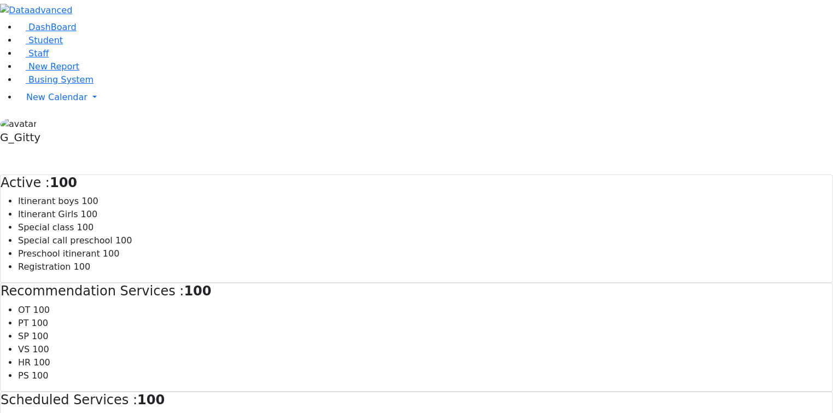
click at [9, 21] on div at bounding box center [416, 10] width 833 height 21
click at [20, 73] on li "New Report" at bounding box center [424, 66] width 815 height 13
click at [33, 108] on li "New Calendar Calendar Unscheduled Student Report" at bounding box center [424, 97] width 815 height 22
click at [35, 85] on span "Busing System" at bounding box center [60, 79] width 65 height 10
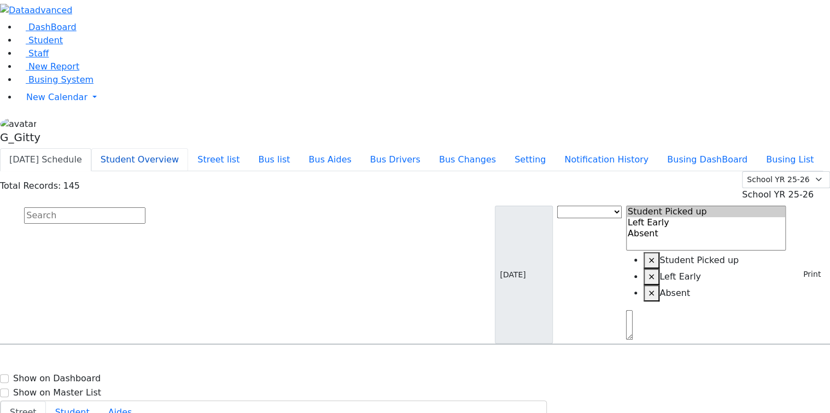
click at [188, 148] on button "Student Overview" at bounding box center [139, 159] width 97 height 23
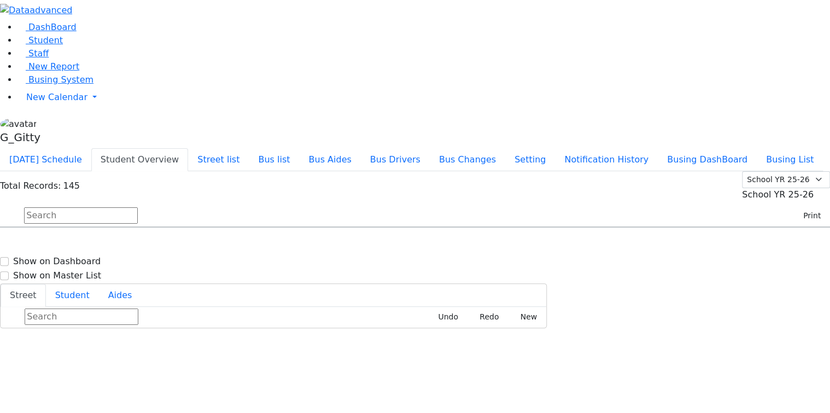
scroll to position [1400, 0]
click at [72, 148] on aside "DashBoard Student Staff New Report Busing System" at bounding box center [415, 74] width 830 height 148
click at [101, 39] on ul "DashBoard Student Staff New Report Busing System New Calendar Calendar Unschedu…" at bounding box center [415, 64] width 830 height 87
click at [440, 7] on div "DashBoard Student Staff New Report Busing System" at bounding box center [415, 164] width 830 height 328
click at [360, 148] on button "Bus Aides" at bounding box center [329, 159] width 61 height 23
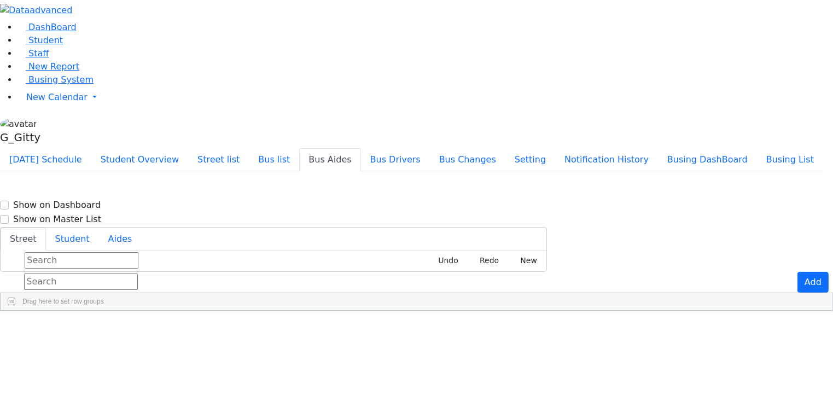
click at [359, 8] on div "DashBoard Student Staff New Report Busing System" at bounding box center [416, 155] width 833 height 311
click at [299, 148] on button "Bus list" at bounding box center [274, 159] width 50 height 23
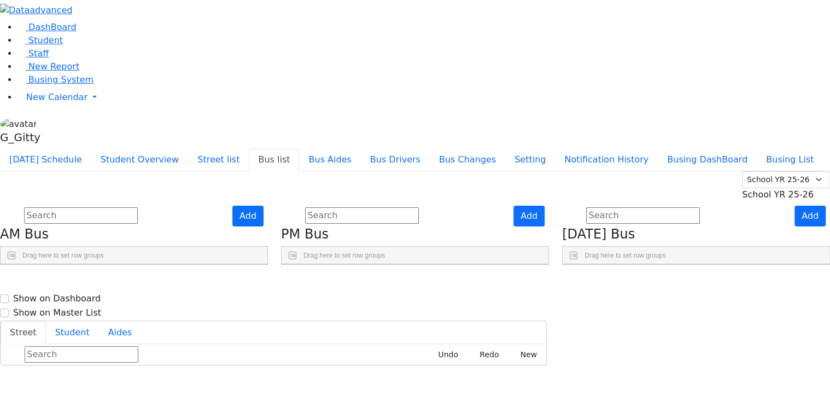
click at [365, 282] on div "Aides" at bounding box center [329, 290] width 69 height 17
drag, startPoint x: 142, startPoint y: 172, endPoint x: 156, endPoint y: 173, distance: 14.3
click at [31, 282] on div at bounding box center [28, 290] width 4 height 17
drag, startPoint x: 377, startPoint y: 171, endPoint x: 389, endPoint y: 168, distance: 12.2
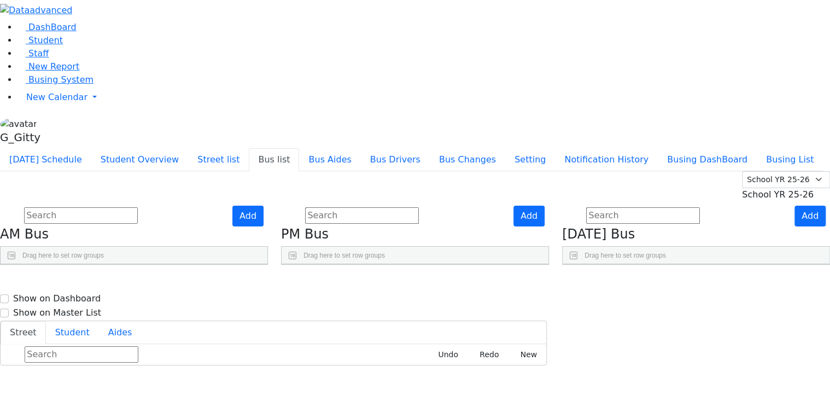
click at [309, 282] on div at bounding box center [307, 290] width 4 height 17
click at [555, 148] on button "Setting" at bounding box center [530, 159] width 50 height 23
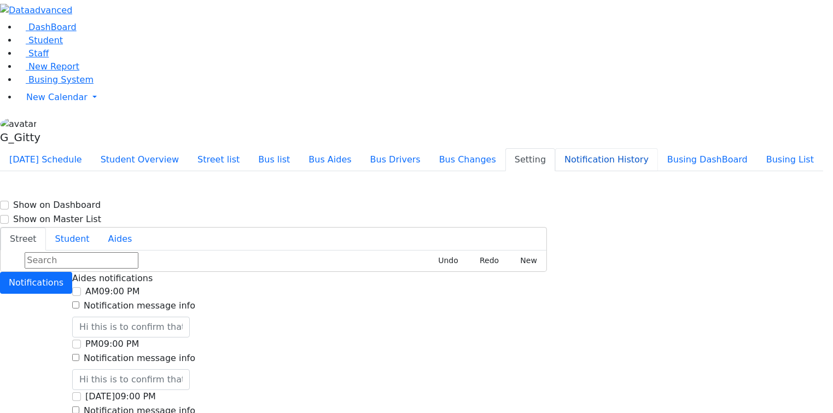
click at [658, 148] on button "Notification History" at bounding box center [606, 159] width 103 height 23
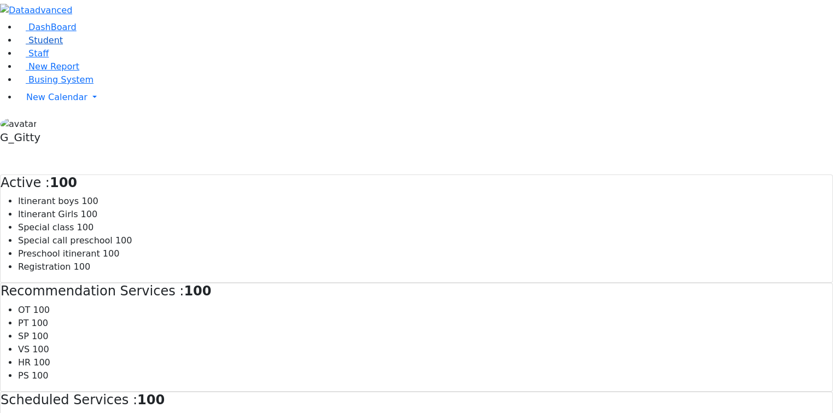
click at [63, 45] on link "Student" at bounding box center [39, 40] width 45 height 10
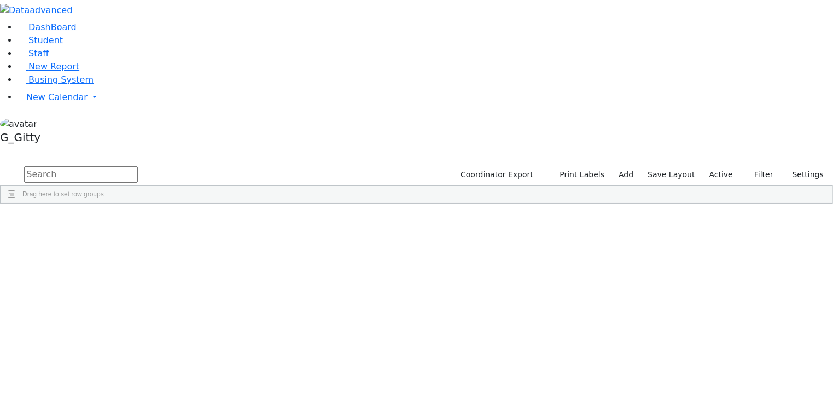
scroll to position [262, 0]
click at [49, 59] on link "Staff" at bounding box center [32, 53] width 31 height 10
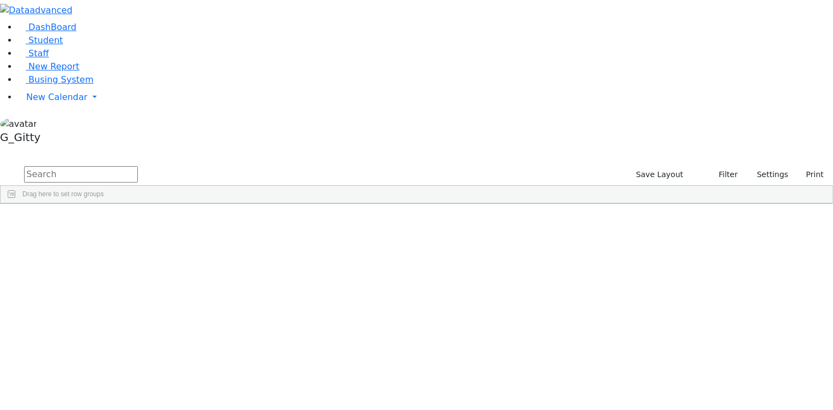
scroll to position [3806, 0]
drag, startPoint x: 0, startPoint y: 173, endPoint x: 0, endPoint y: 162, distance: 10.4
drag, startPoint x: 0, startPoint y: 162, endPoint x: 42, endPoint y: 38, distance: 131.6
click at [42, 38] on ul "DashBoard Student Staff New Report Busing System New Calendar Calendar Unschedu…" at bounding box center [416, 64] width 833 height 87
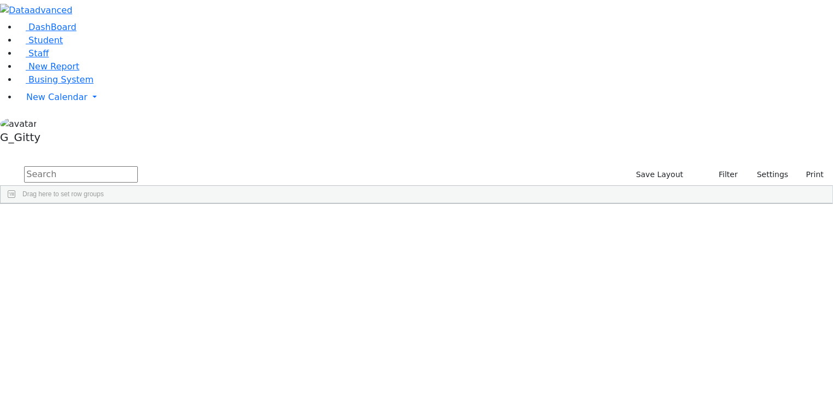
click at [171, 27] on div "DashBoard Student Staff New Report Busing System" at bounding box center [416, 102] width 833 height 204
click at [39, 85] on span "Busing System" at bounding box center [60, 79] width 65 height 10
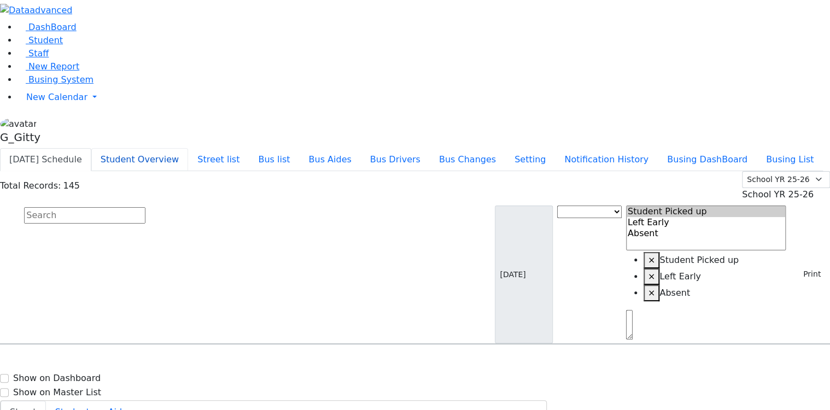
click at [188, 148] on button "Student Overview" at bounding box center [139, 159] width 97 height 23
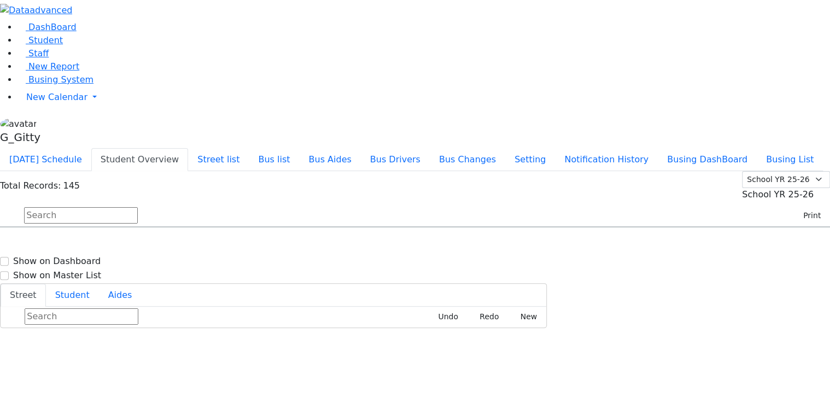
scroll to position [1216, 0]
